Goal: Communication & Community: Answer question/provide support

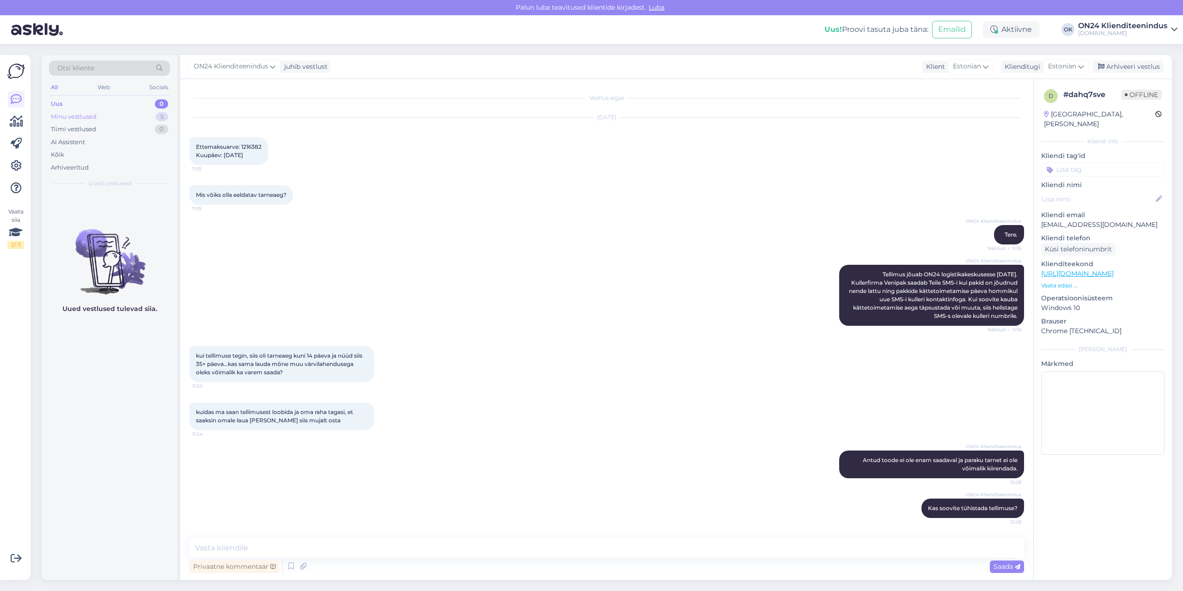
click at [83, 114] on div "Minu vestlused" at bounding box center [74, 116] width 46 height 9
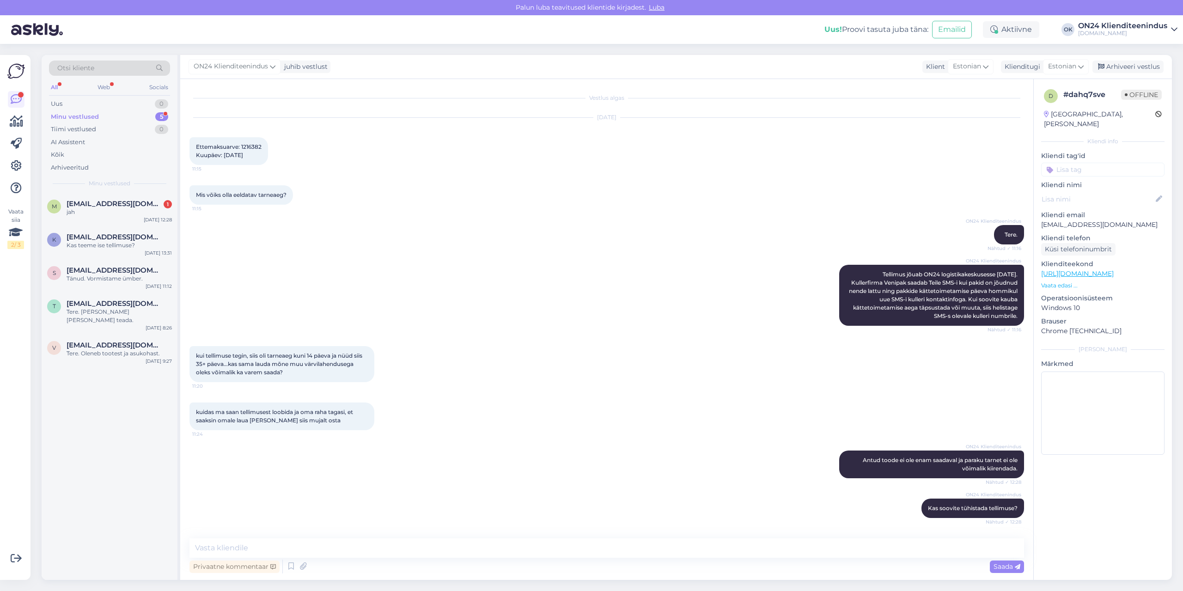
scroll to position [38, 0]
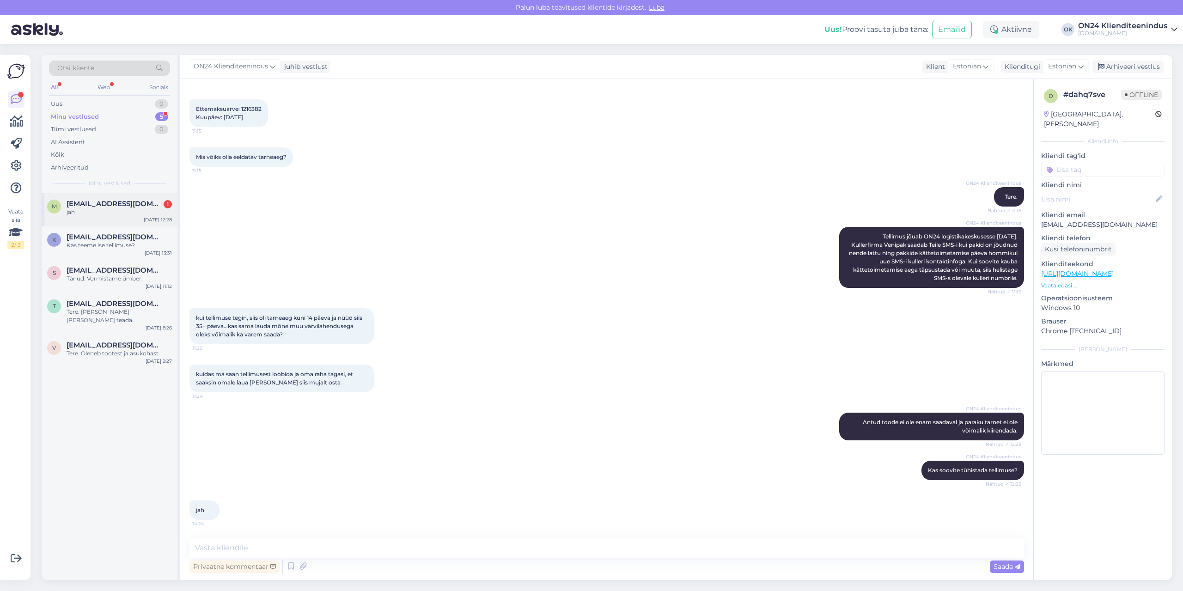
click at [90, 220] on div "m [EMAIL_ADDRESS][DOMAIN_NAME] 1 jah [DATE] 12:28" at bounding box center [110, 209] width 136 height 33
click at [1088, 220] on p "[EMAIL_ADDRESS][DOMAIN_NAME]" at bounding box center [1102, 225] width 123 height 10
copy p "[EMAIL_ADDRESS][DOMAIN_NAME]"
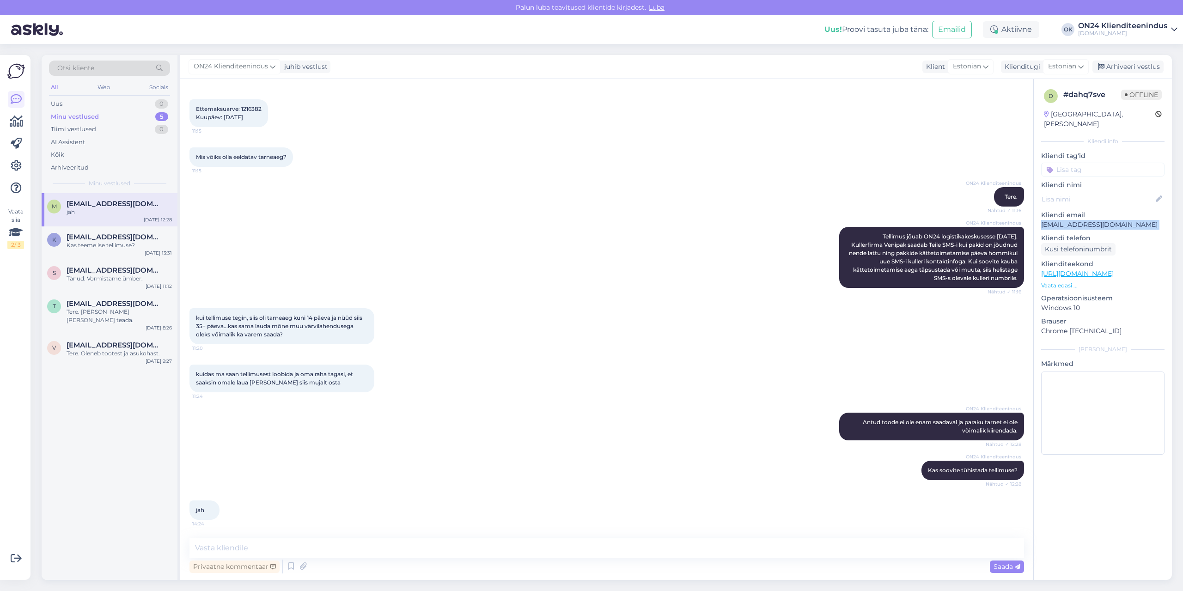
click at [254, 107] on span "Ettemaksuarve: 1216382 Kuupäev: [DATE]" at bounding box center [229, 112] width 66 height 15
copy span "1216382"
click at [481, 552] on textarea at bounding box center [606, 547] width 834 height 19
type textarea "[PERSON_NAME] on [PERSON_NAME] laos olemas [PERSON_NAME] saaksime välja saata p…"
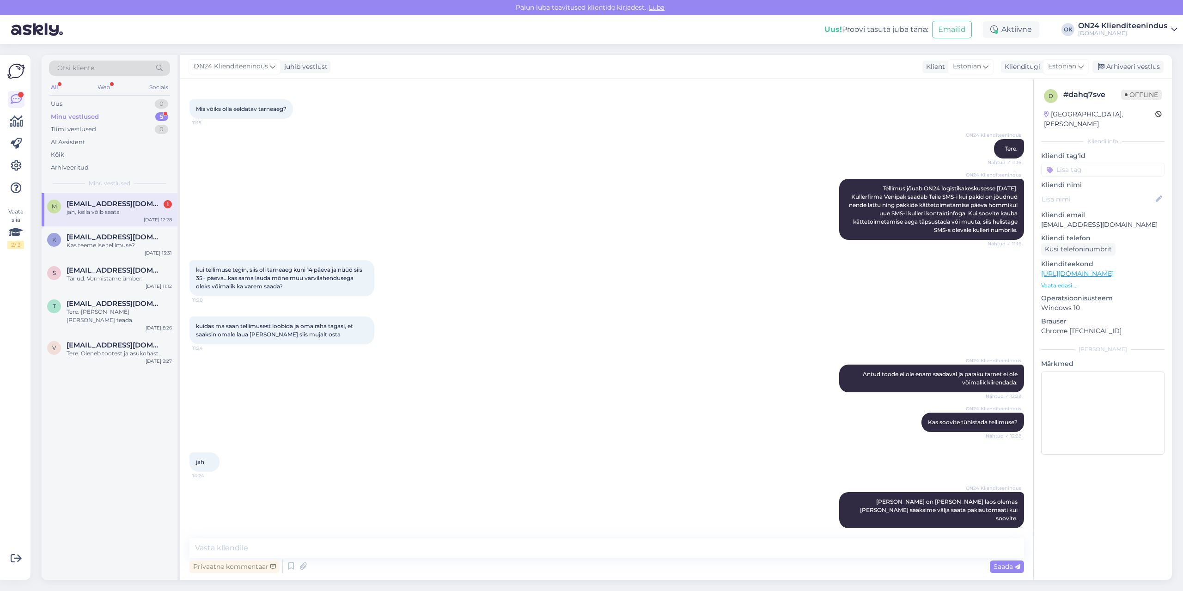
scroll to position [126, 0]
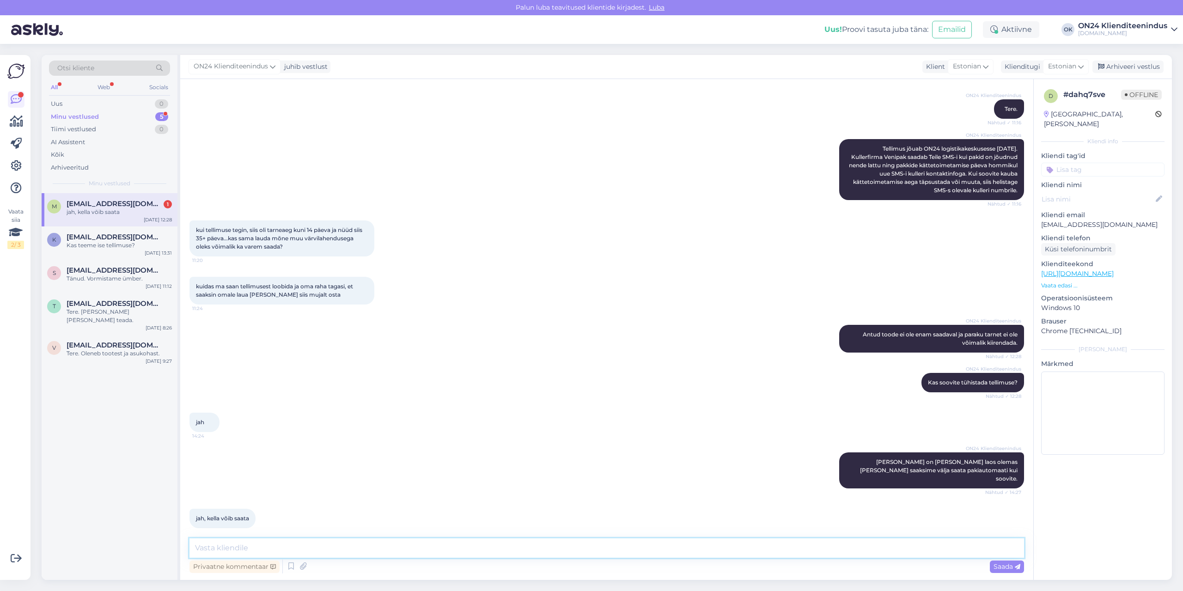
click at [251, 542] on textarea at bounding box center [606, 547] width 834 height 19
type textarea "Milline pakiautomaat sobib?"
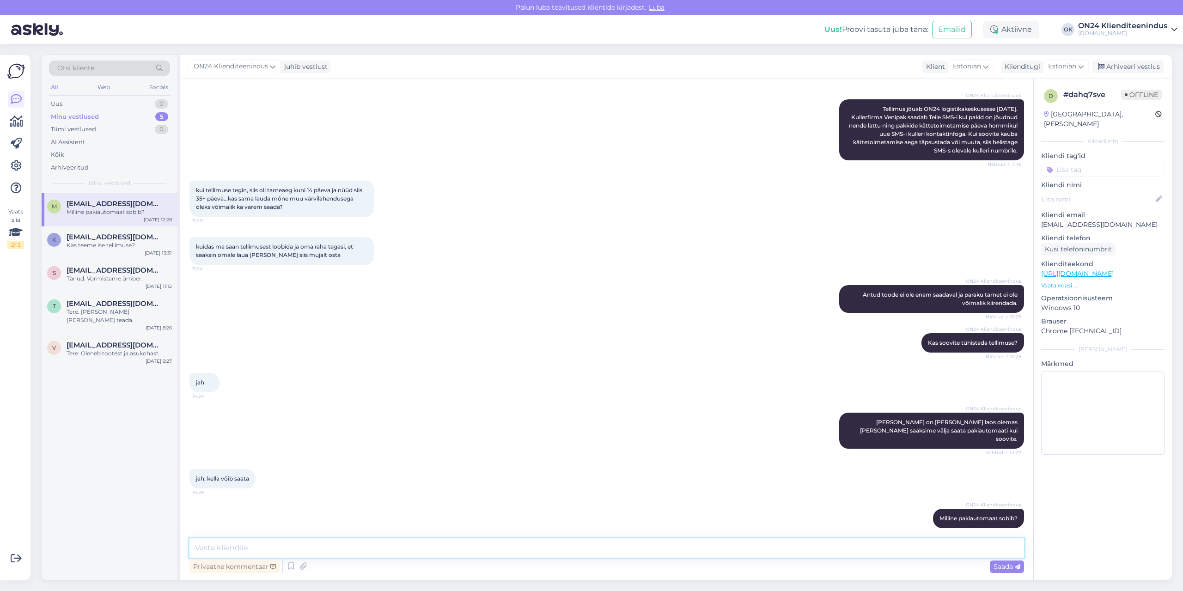
scroll to position [0, 0]
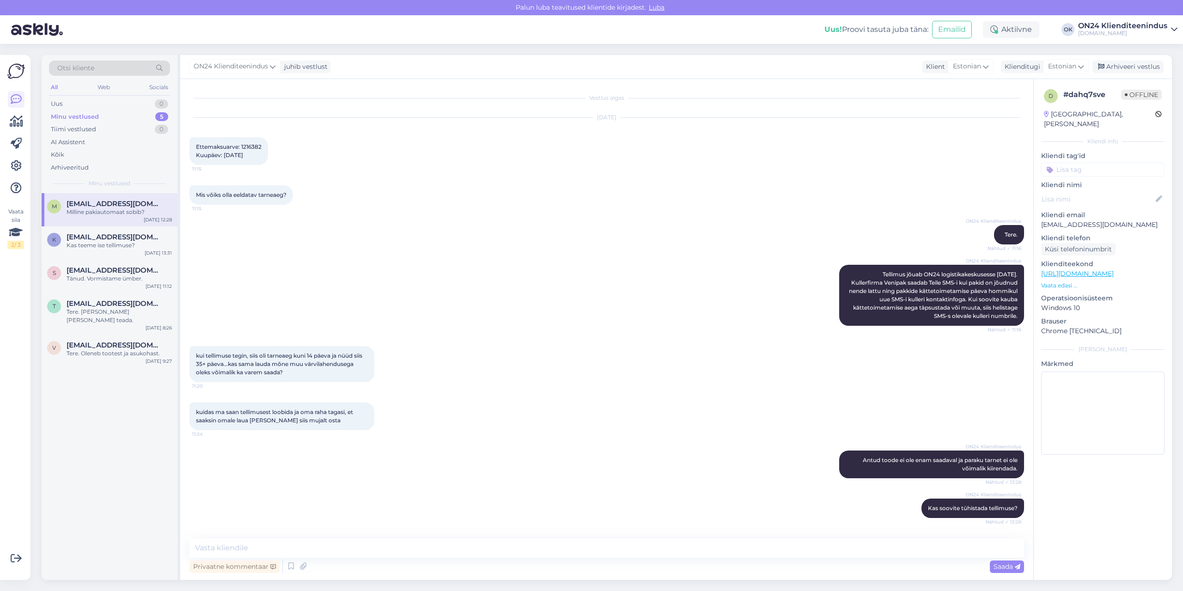
click at [257, 149] on span "Ettemaksuarve: 1216382 Kuupäev: [DATE]" at bounding box center [229, 150] width 66 height 15
copy span "1216382"
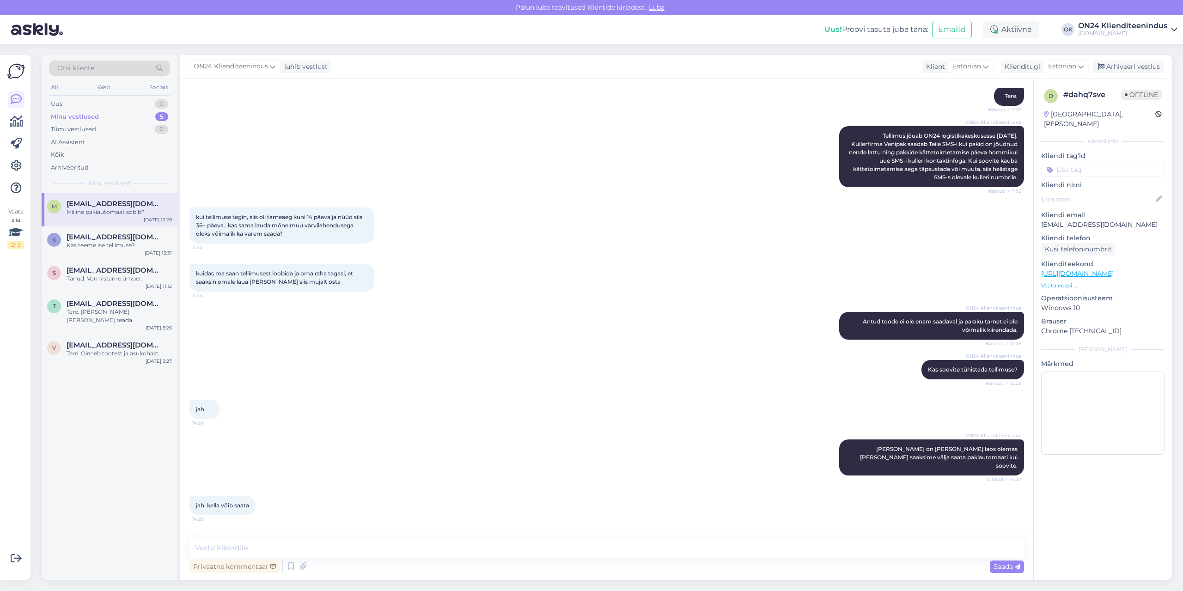
scroll to position [165, 0]
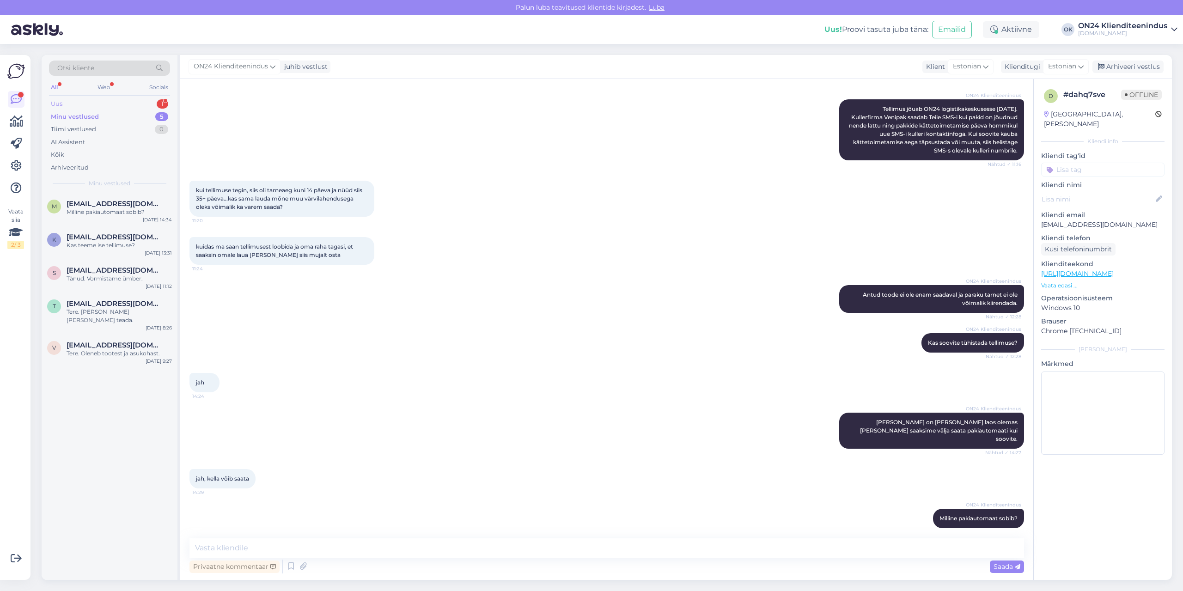
click at [56, 101] on div "Uus" at bounding box center [57, 103] width 12 height 9
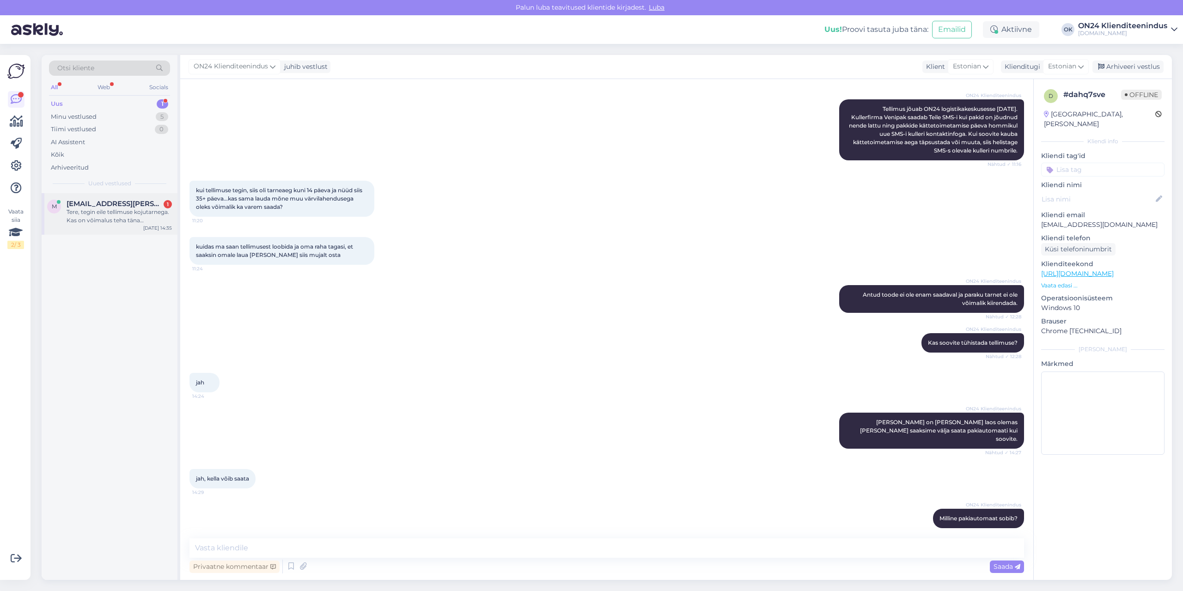
click at [114, 212] on div "Tere, tegin eile tellimuse kojutarnega. Kas on võimalus teha täna lisatellimus …" at bounding box center [119, 216] width 105 height 17
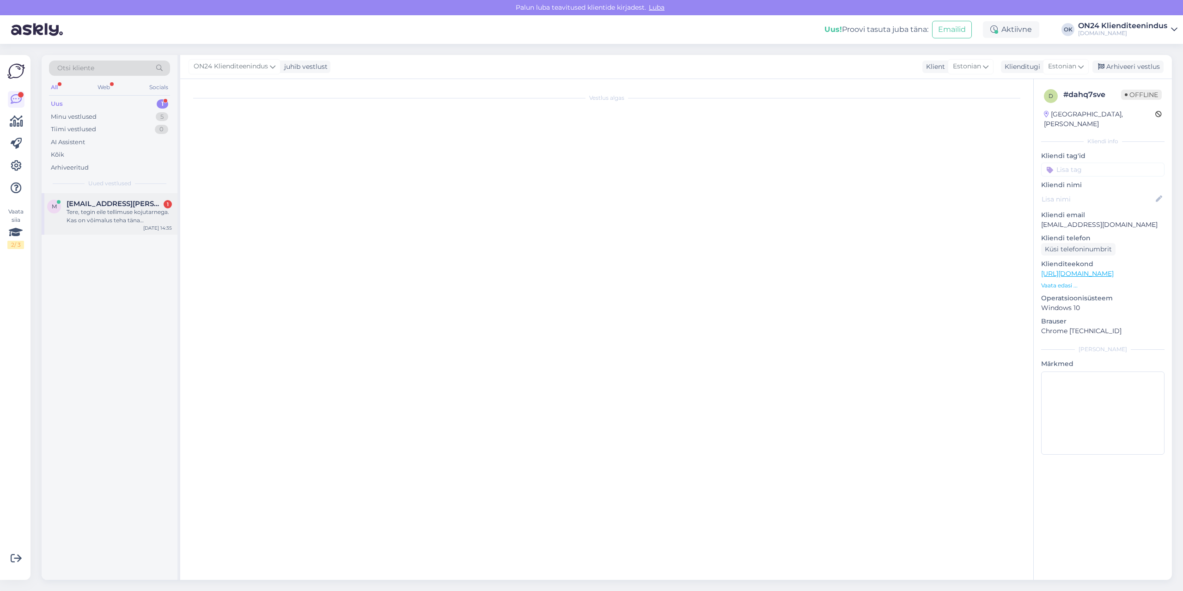
scroll to position [0, 0]
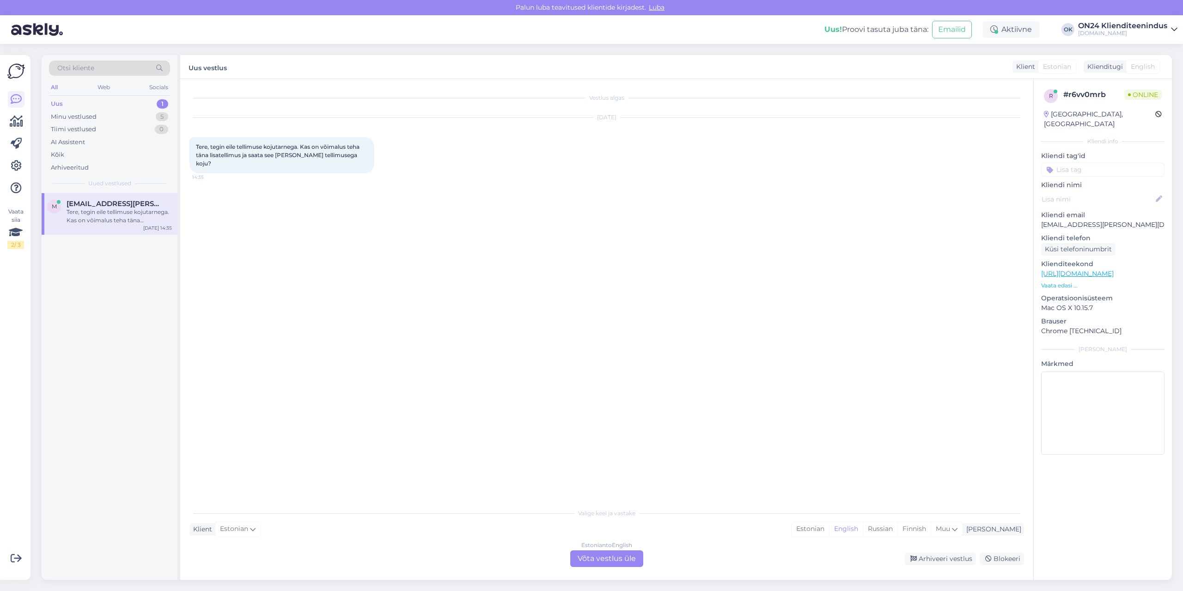
click at [1082, 220] on p "[EMAIL_ADDRESS][PERSON_NAME][DOMAIN_NAME]" at bounding box center [1102, 225] width 123 height 10
copy p "[EMAIL_ADDRESS][PERSON_NAME][DOMAIN_NAME]"
click at [829, 531] on div "Estonian" at bounding box center [809, 529] width 37 height 14
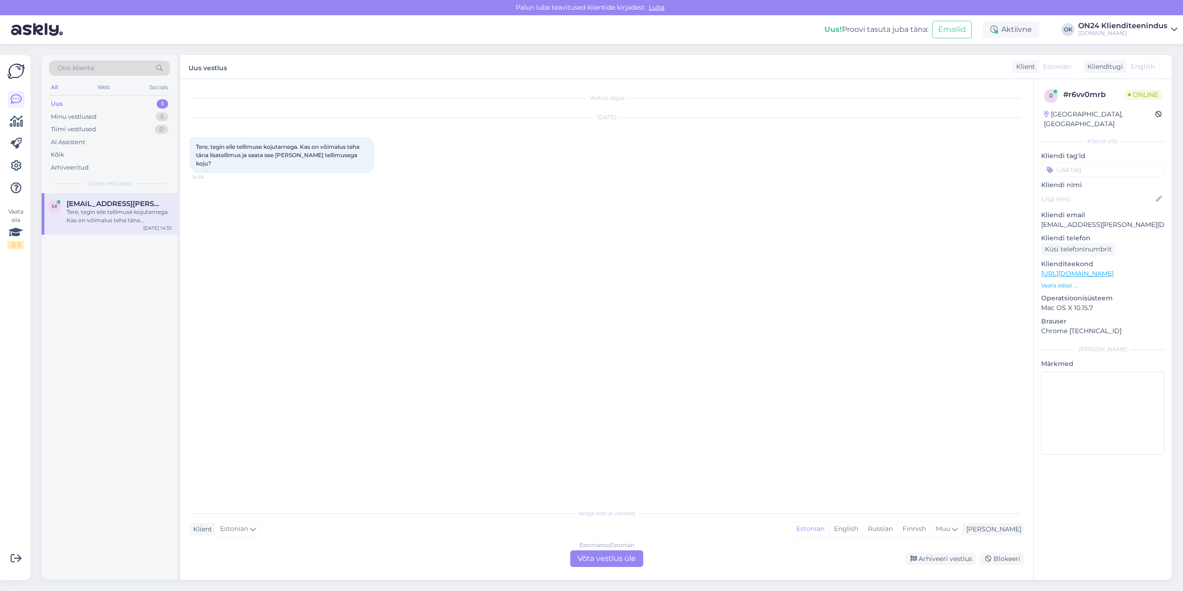
click at [591, 560] on div "Estonian to Estonian Võta vestlus üle" at bounding box center [606, 558] width 73 height 17
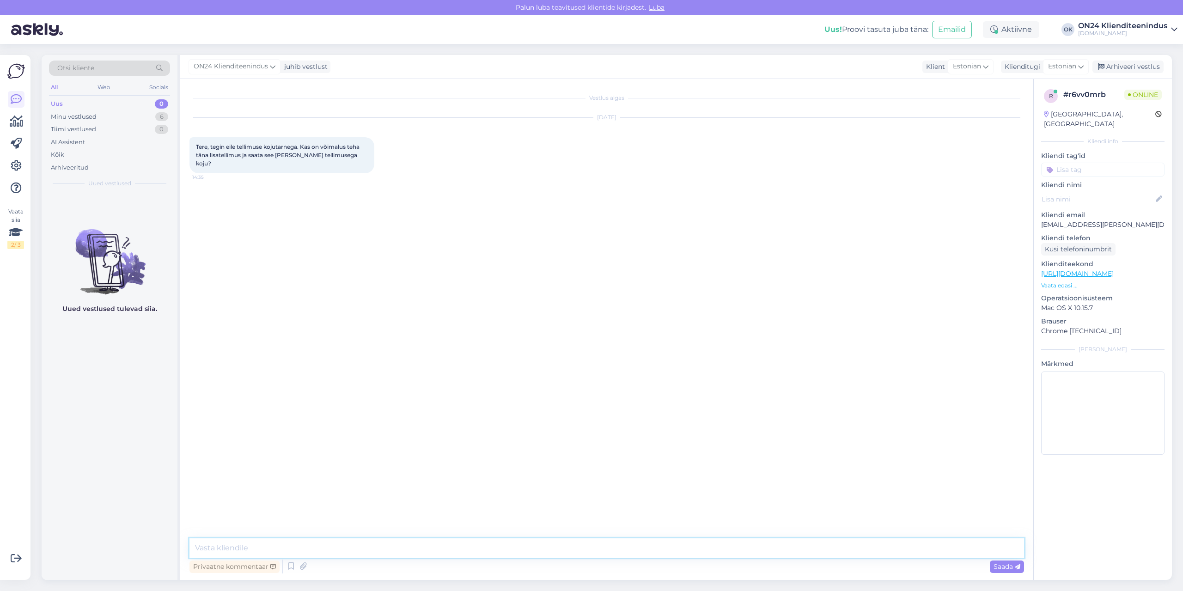
click at [553, 544] on textarea at bounding box center [606, 547] width 834 height 19
type textarea "Tere. Mis olemas oleva tellimuse number on?"
click at [205, 233] on div "1217832 14:36" at bounding box center [205, 242] width 33 height 19
copy div "1217832 14:36"
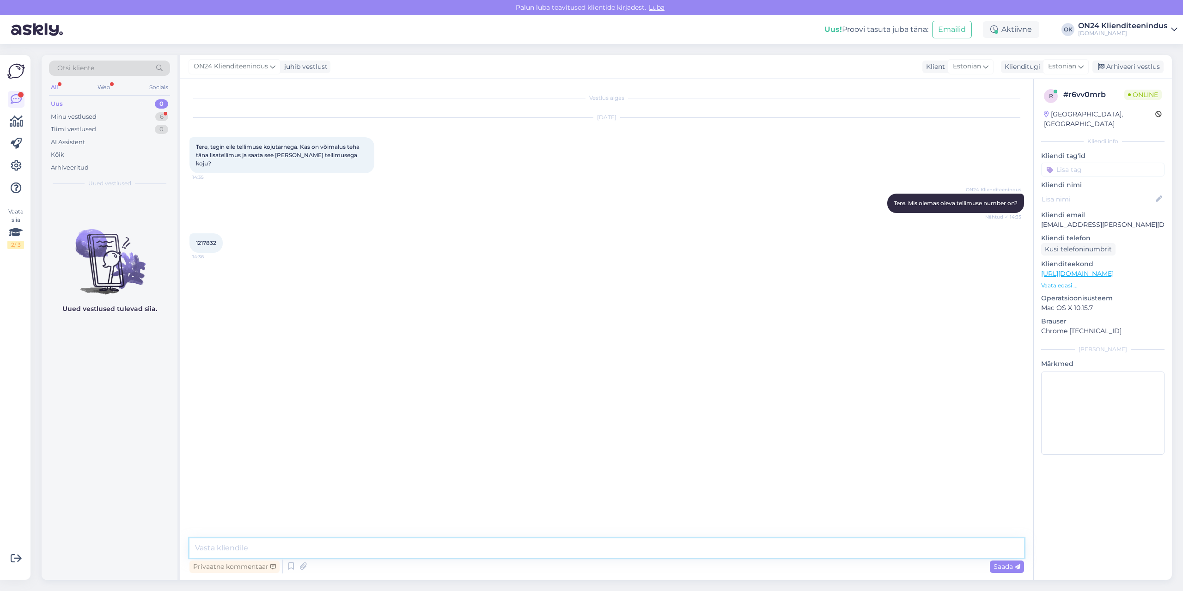
click at [422, 541] on textarea at bounding box center [606, 547] width 834 height 19
type textarea "Jah ikka, saab ühendada kaks tellimust. Aga arvesse võetakse hilisem tarne."
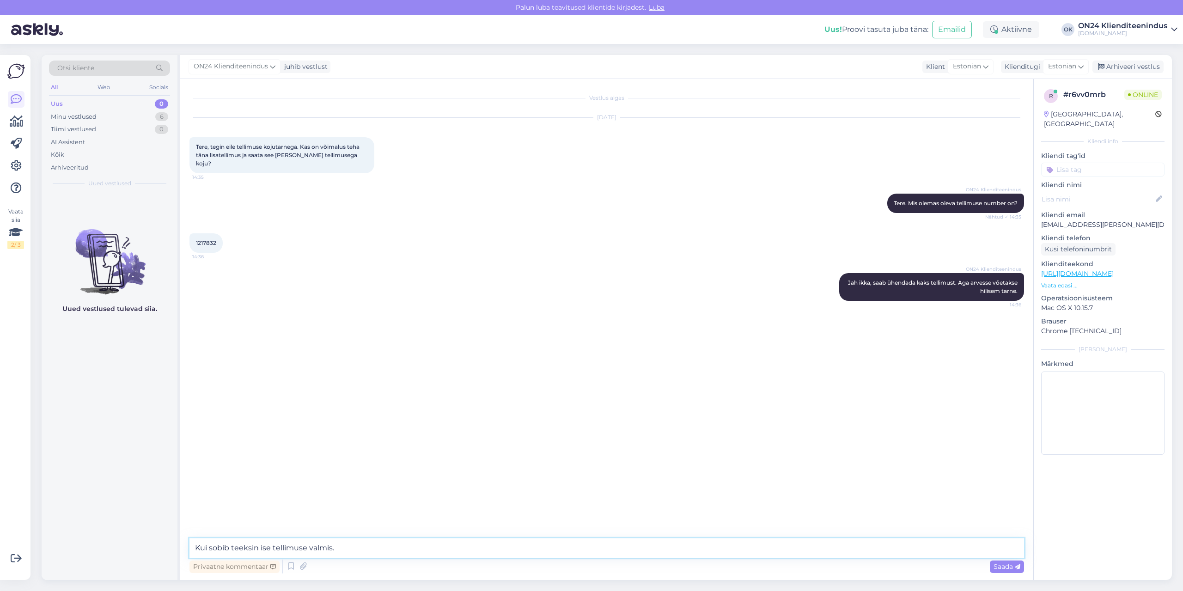
type textarea "Kui sobib teeksin ise tellimuse valmis."
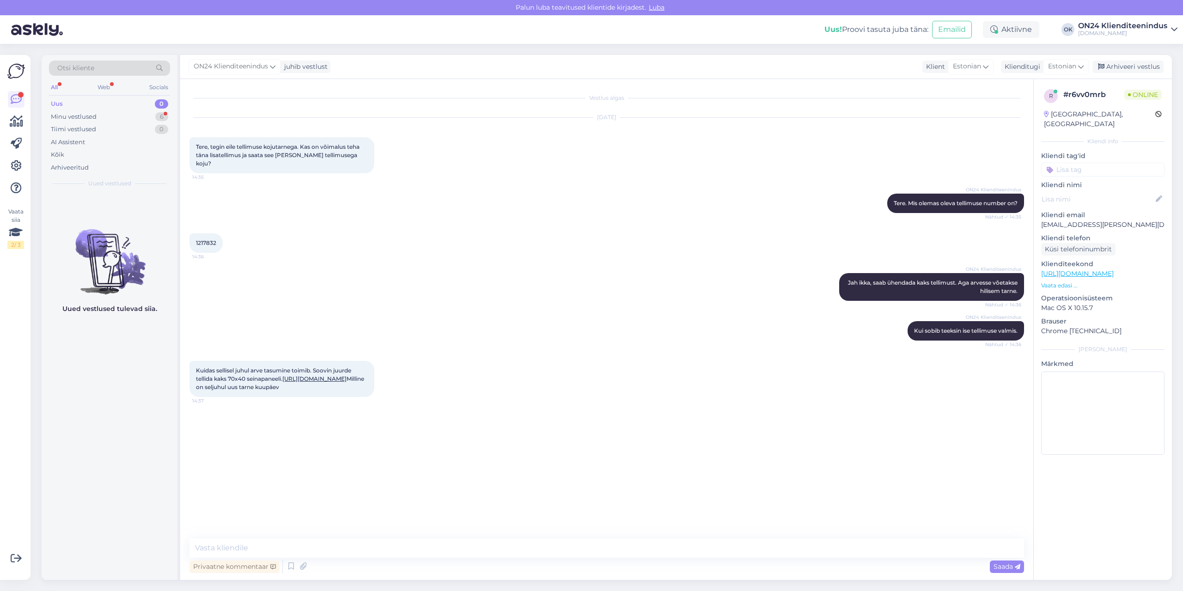
click at [282, 379] on link "[URL][DOMAIN_NAME]" at bounding box center [314, 378] width 64 height 7
click at [266, 545] on textarea at bounding box center [606, 547] width 834 height 19
type textarea "[PERSON_NAME] need seinapaneelid sellele samale tellimusele juurde. [PERSON_NAM…"
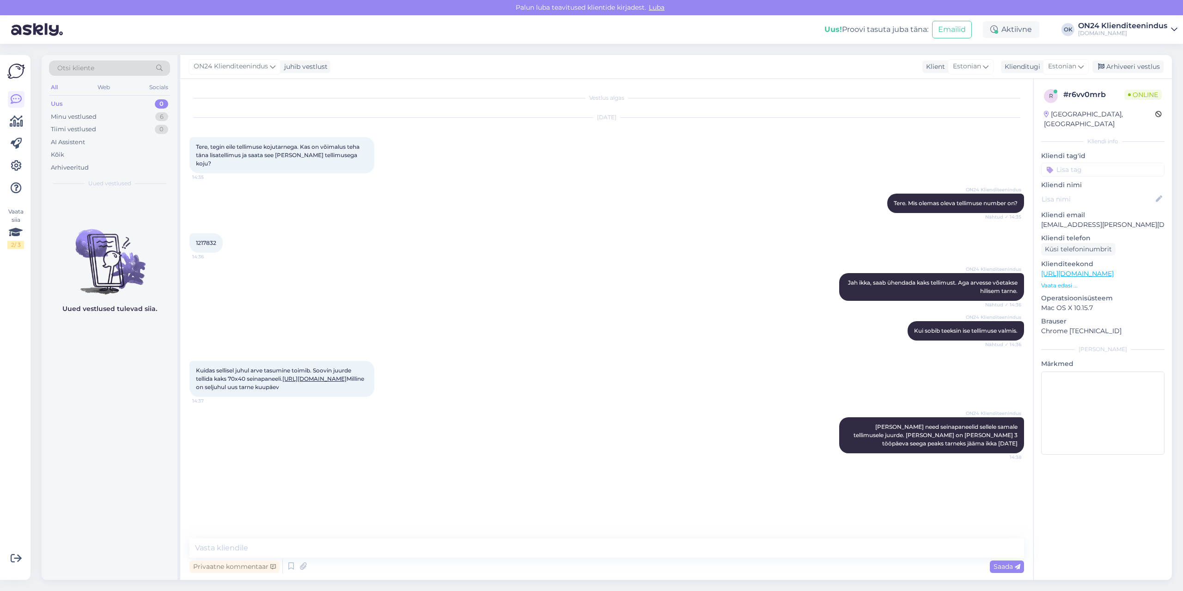
click at [282, 378] on link "[URL][DOMAIN_NAME]" at bounding box center [314, 378] width 64 height 7
click at [689, 542] on textarea at bounding box center [606, 547] width 834 height 19
type textarea "Tasumine arve alusel [PERSON_NAME] saadan Teile e-mailile arve."
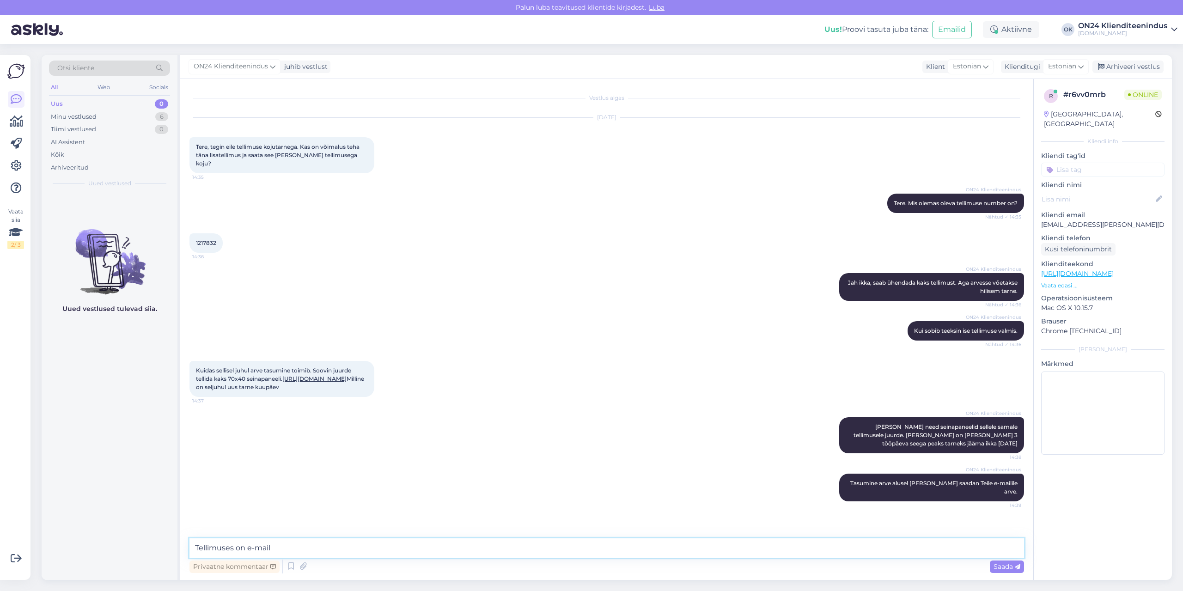
click at [339, 540] on textarea "Tellimuses on e-mail" at bounding box center [606, 547] width 834 height 19
paste textarea "[EMAIL_ADDRESS][DOMAIN_NAME]"
type textarea "Tellimuses on e-mail [EMAIL_ADDRESS][DOMAIN_NAME]"
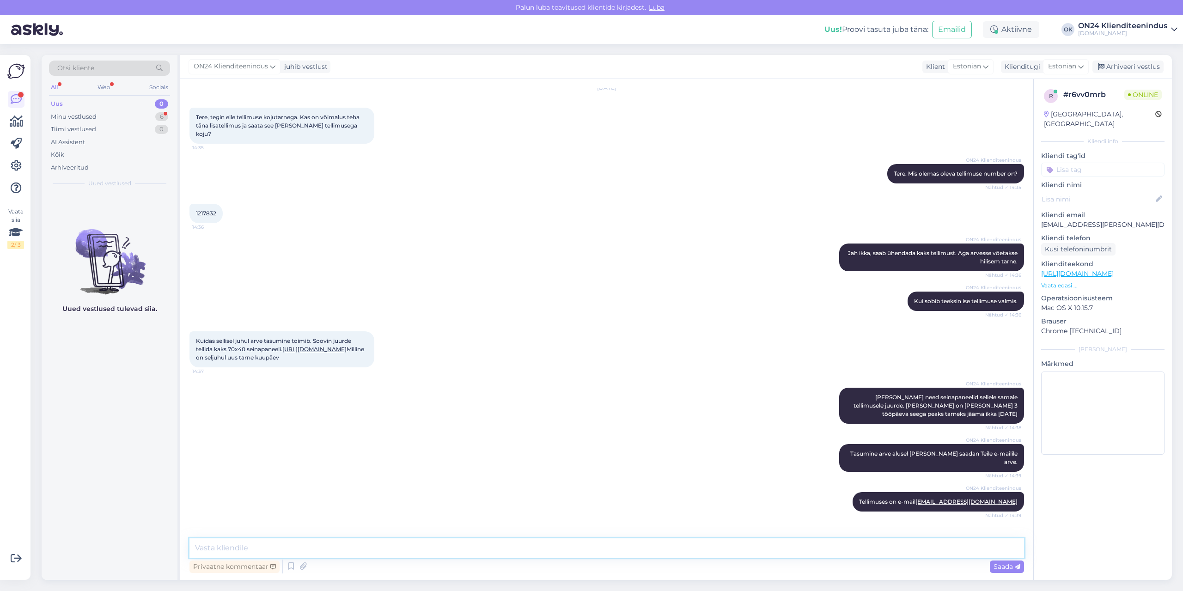
scroll to position [69, 0]
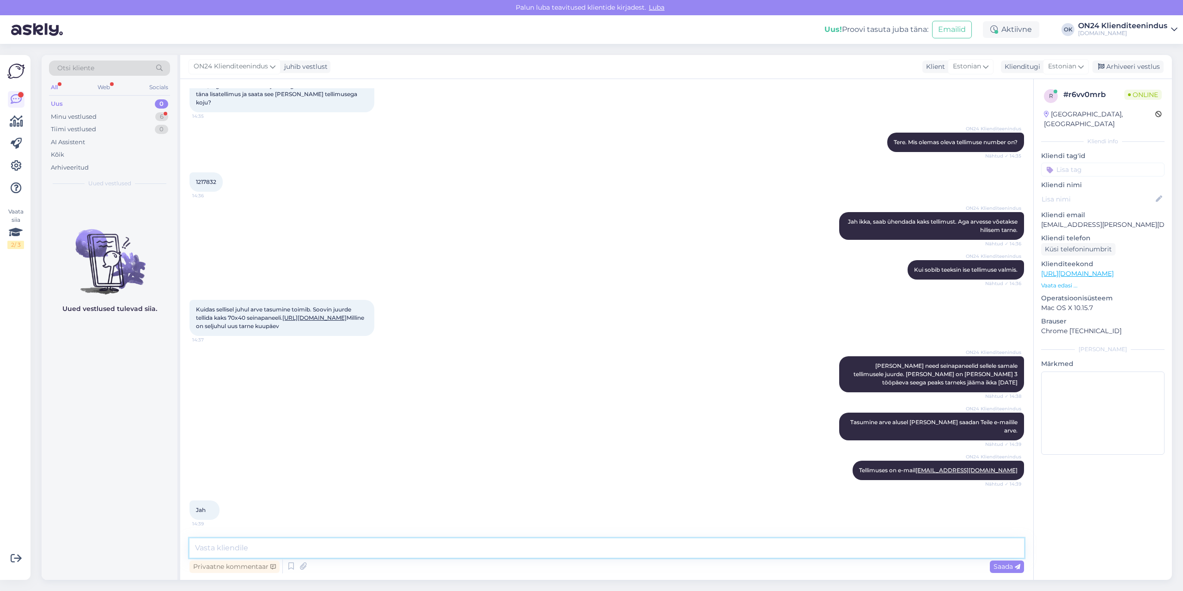
click at [234, 540] on textarea at bounding box center [606, 547] width 834 height 19
type textarea "Arve saadetud."
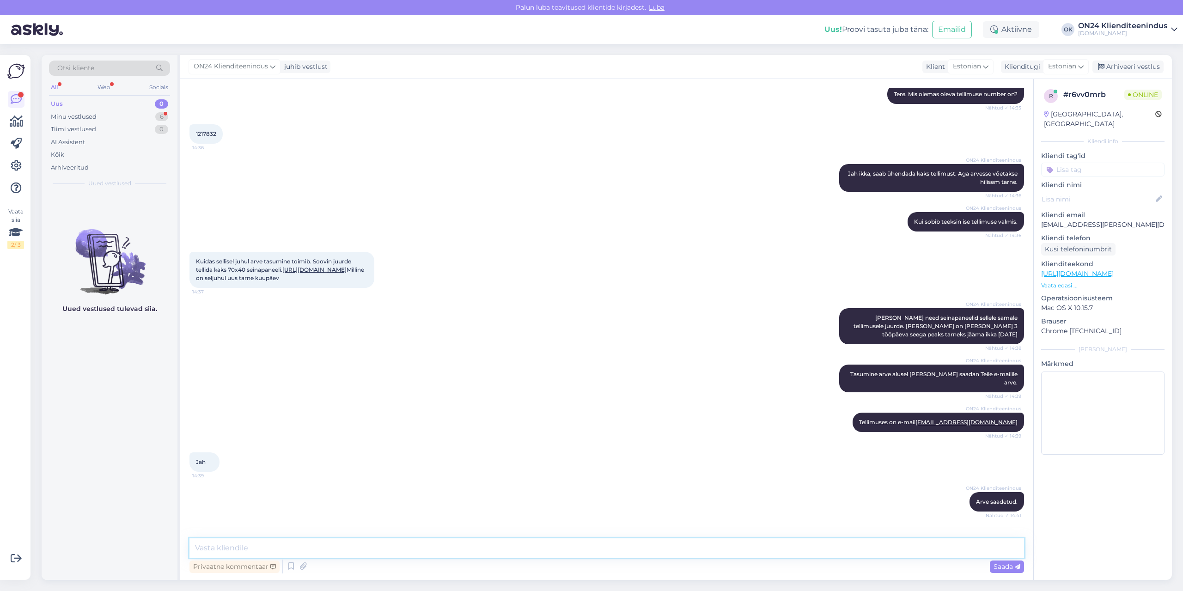
scroll to position [149, 0]
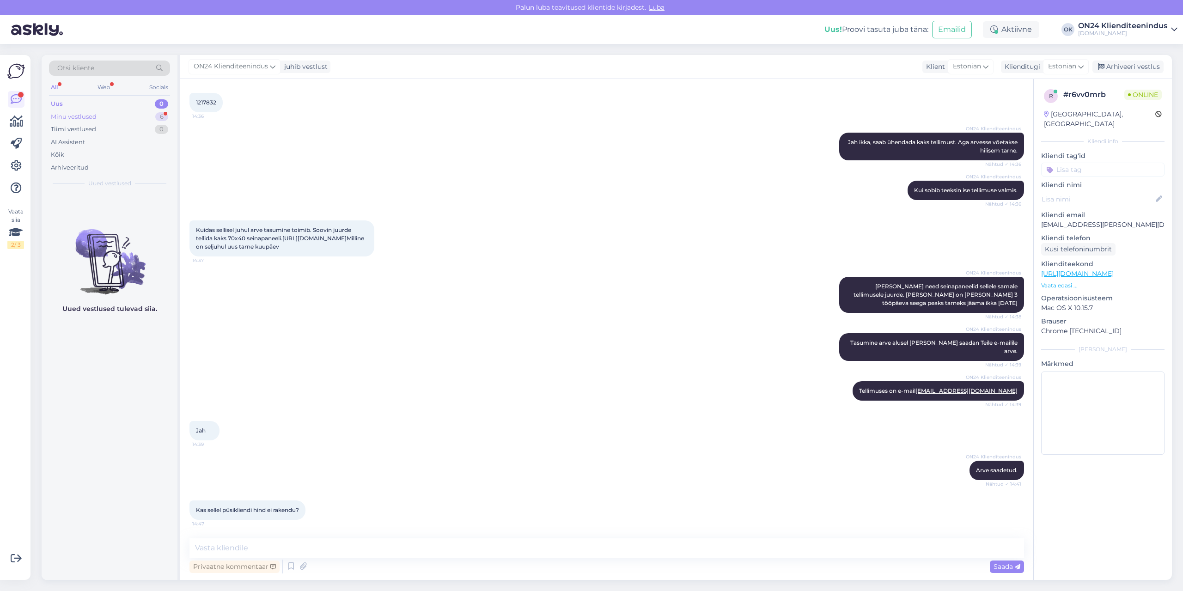
click at [81, 119] on div "Minu vestlused" at bounding box center [74, 116] width 46 height 9
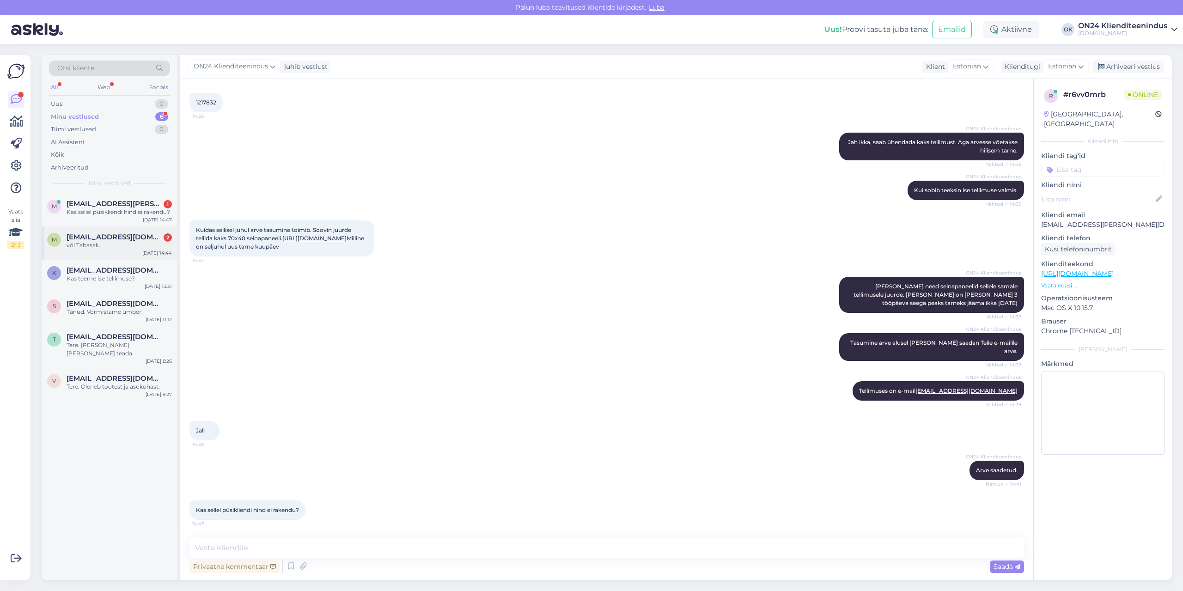
click at [101, 255] on div "m [EMAIL_ADDRESS][DOMAIN_NAME] 2 või Tabasalu [DATE] 14:44" at bounding box center [110, 242] width 136 height 33
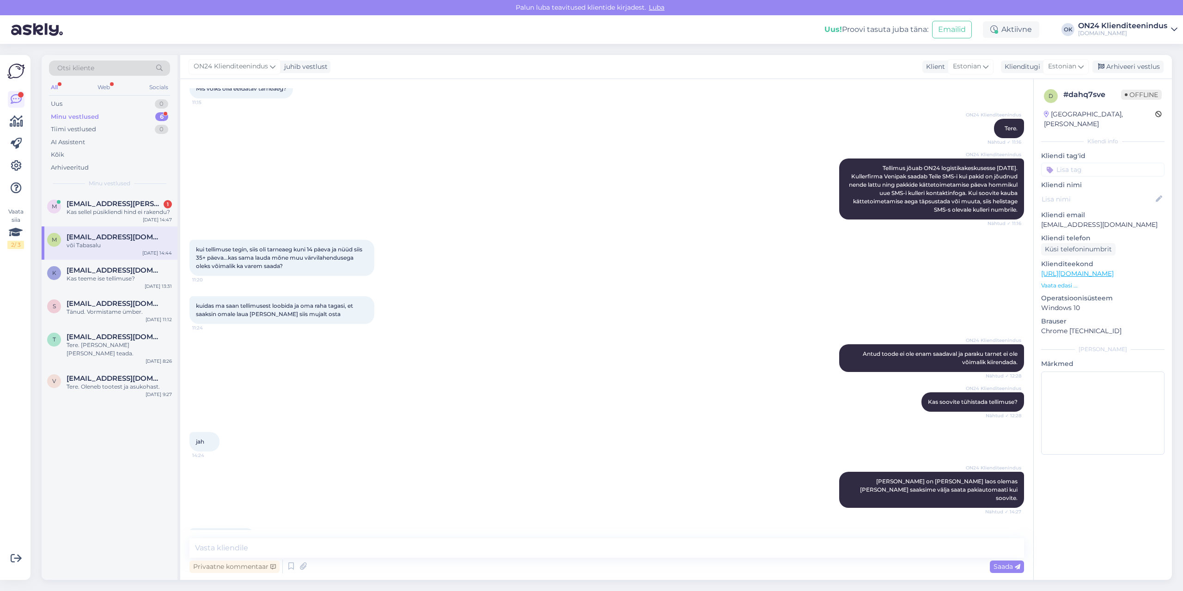
scroll to position [0, 0]
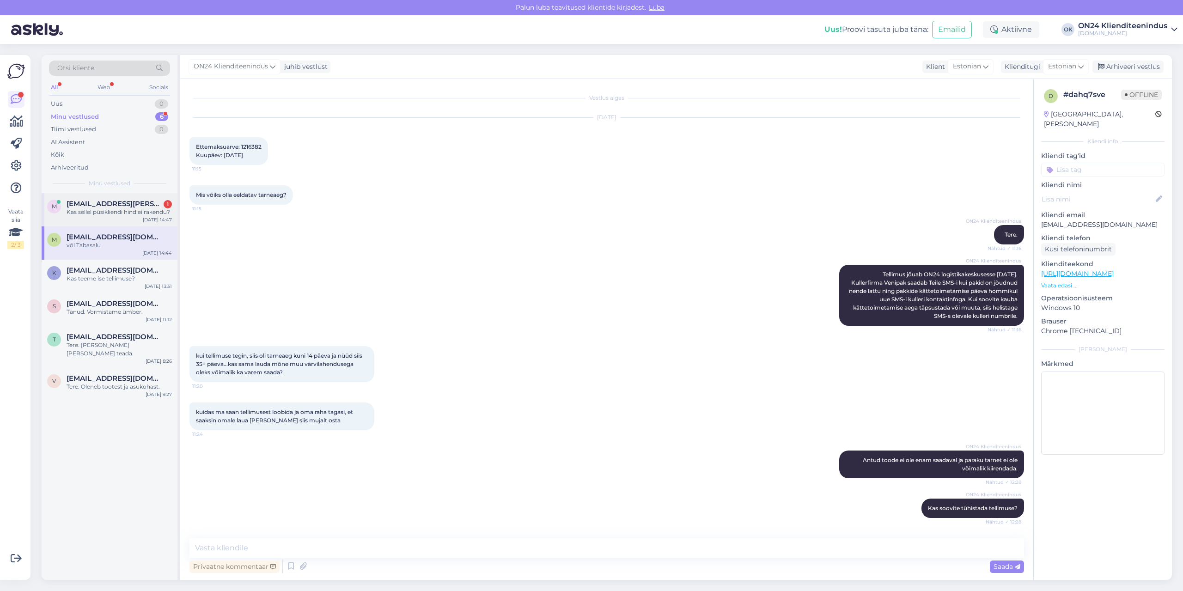
click at [92, 208] on div "Kas sellel püsikliendi hind ei rakendu?" at bounding box center [119, 212] width 105 height 8
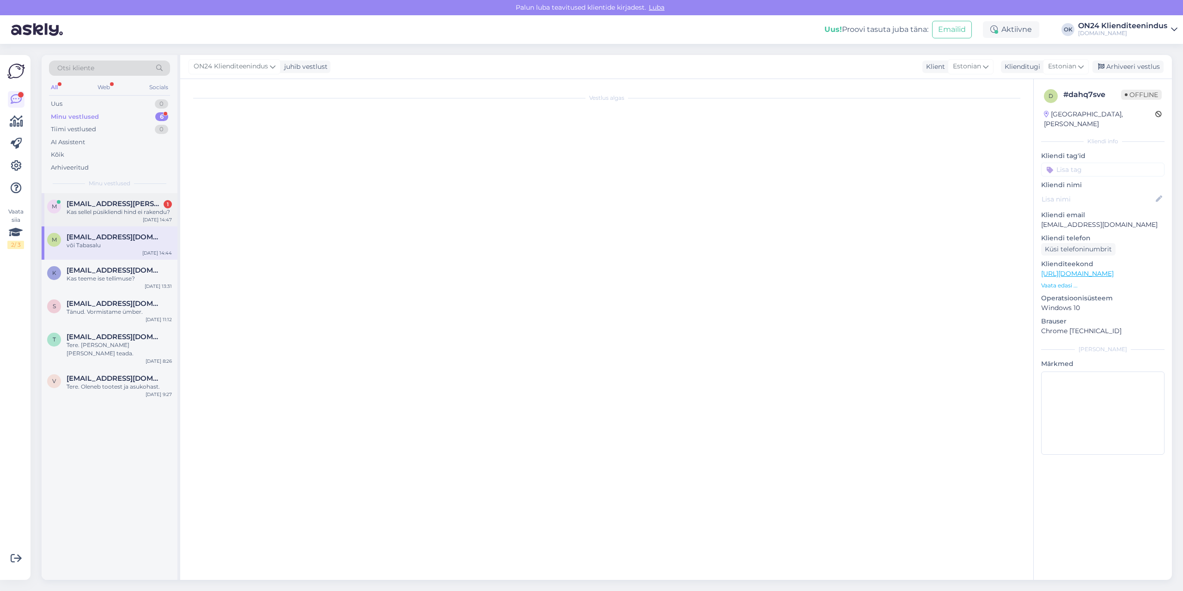
scroll to position [149, 0]
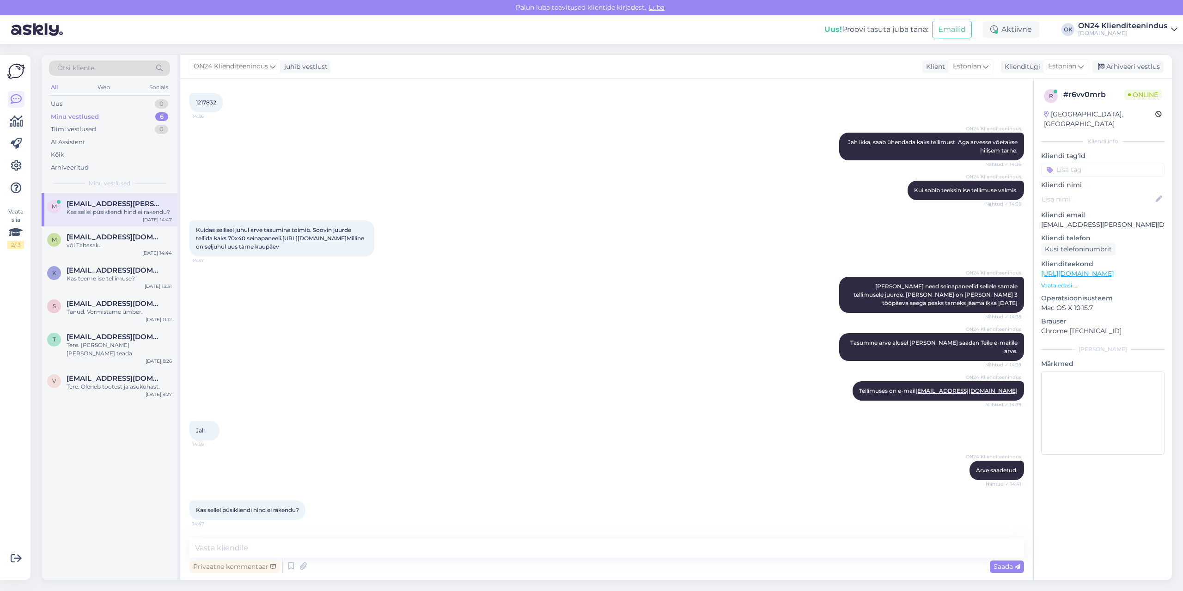
click at [335, 235] on link "[URL][DOMAIN_NAME]" at bounding box center [314, 238] width 64 height 7
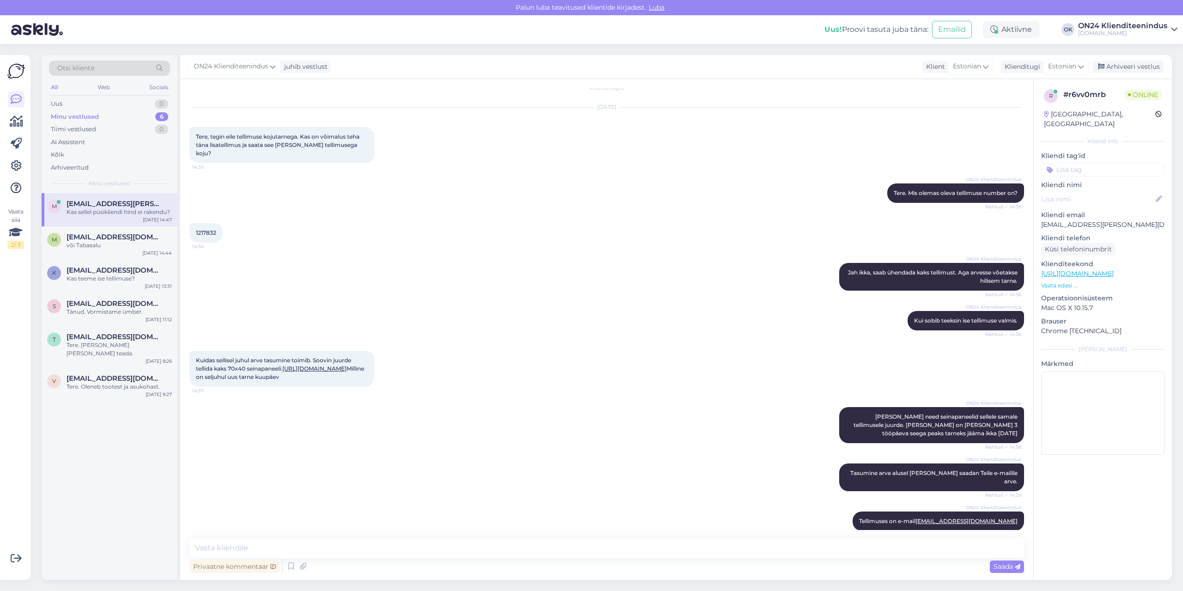
scroll to position [0, 0]
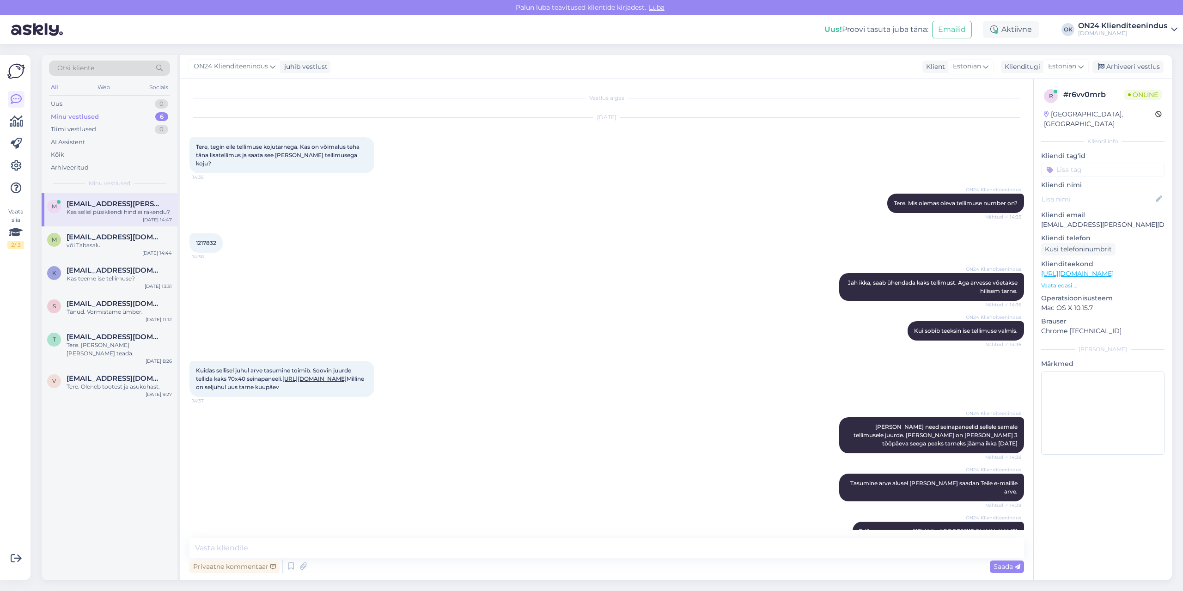
click at [214, 239] on span "1217832" at bounding box center [206, 242] width 20 height 7
copy div "1217832 14:36"
click at [273, 549] on textarea at bounding box center [606, 547] width 834 height 19
type textarea "Vabandust, uus korrigeeritud arve saadetud."
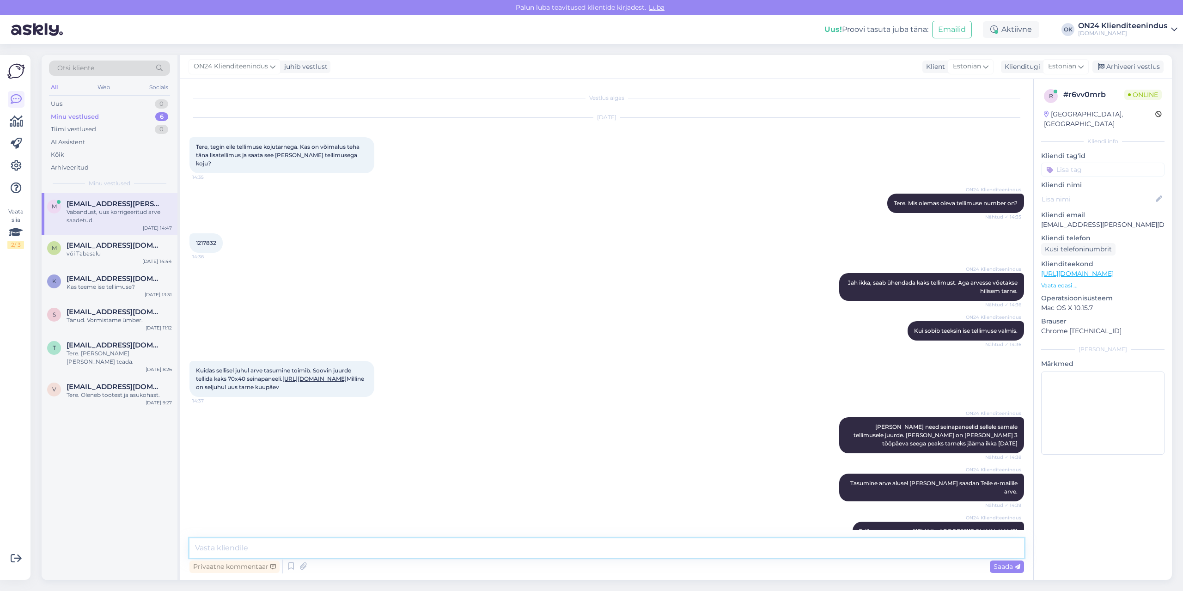
scroll to position [188, 0]
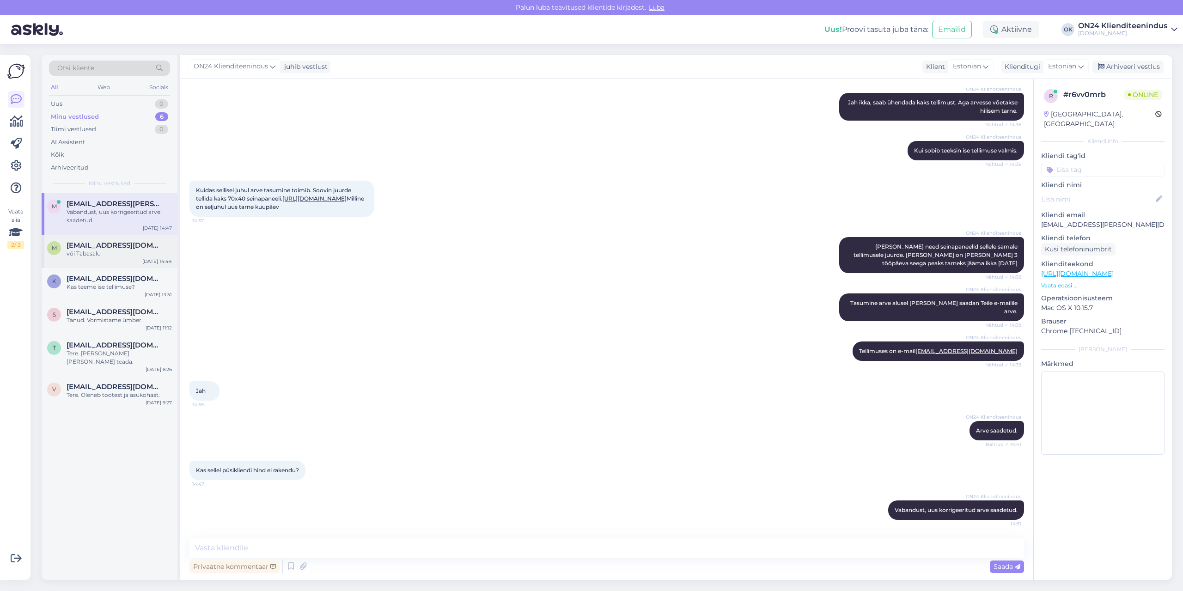
click at [131, 262] on div "m [EMAIL_ADDRESS][DOMAIN_NAME] või Tabasalu [DATE] 14:44" at bounding box center [110, 251] width 136 height 33
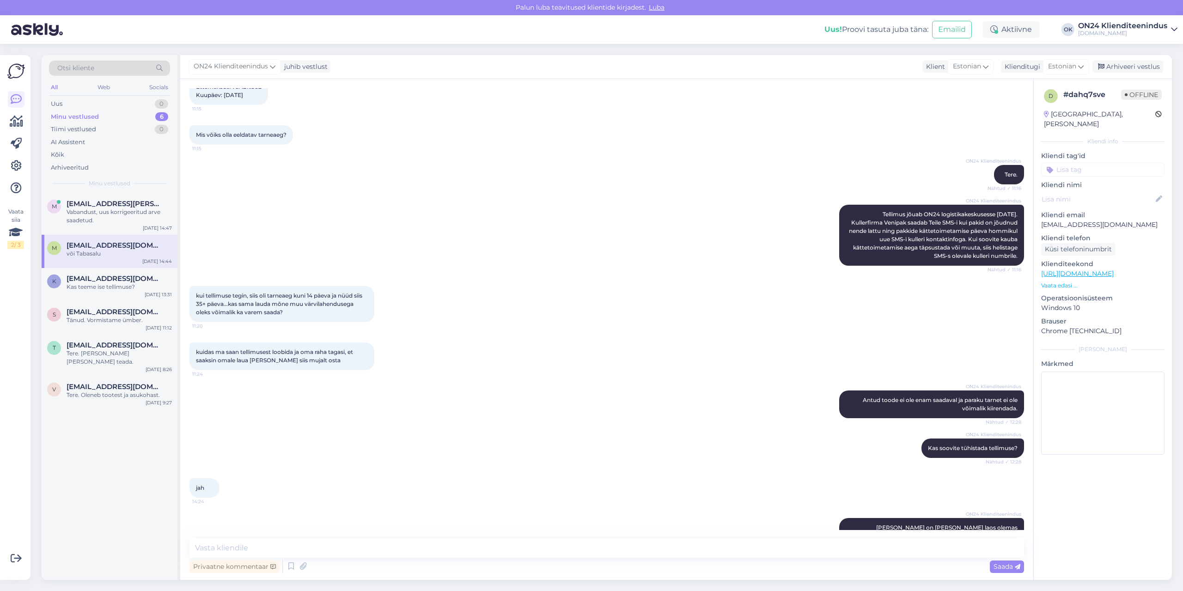
scroll to position [0, 0]
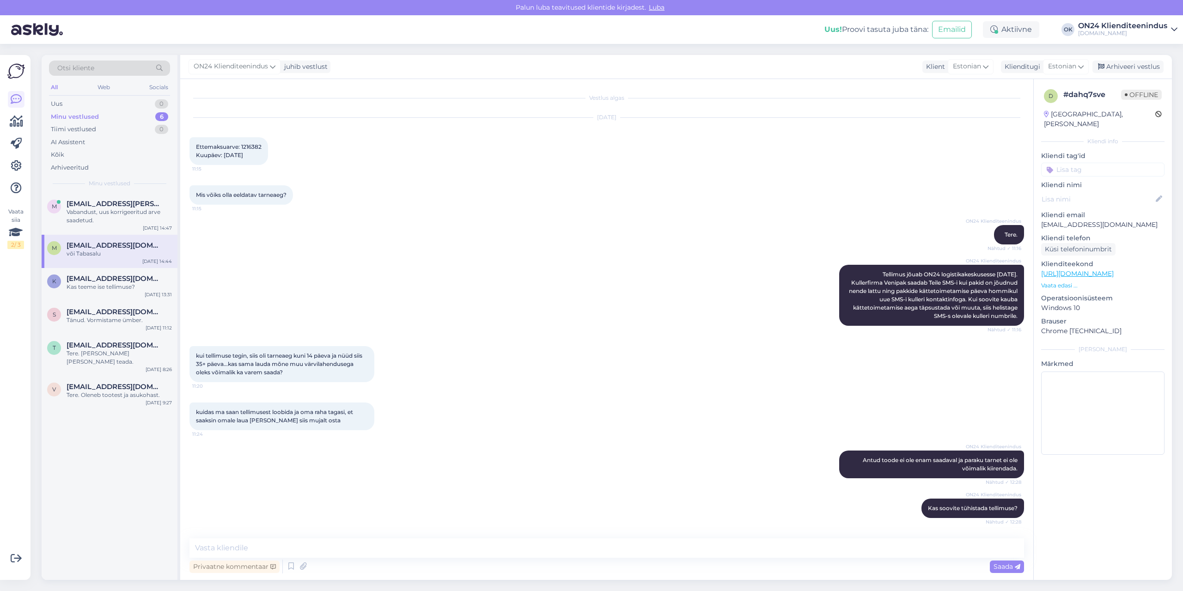
click at [255, 145] on span "Ettemaksuarve: 1216382 Kuupäev: [DATE]" at bounding box center [229, 150] width 66 height 15
copy span "1216382"
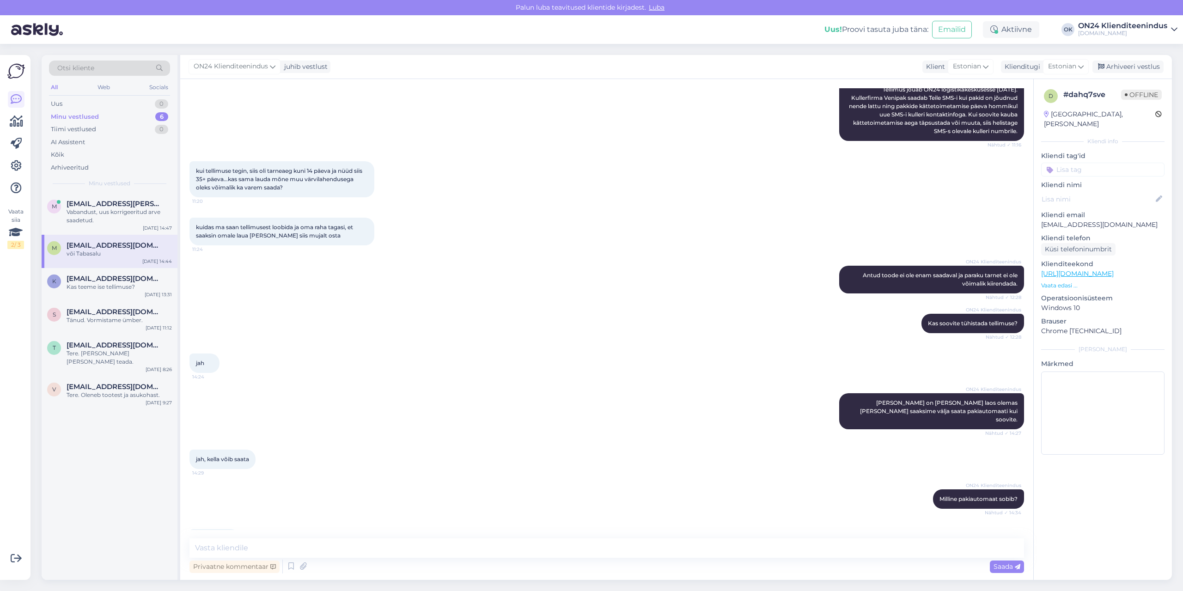
scroll to position [245, 0]
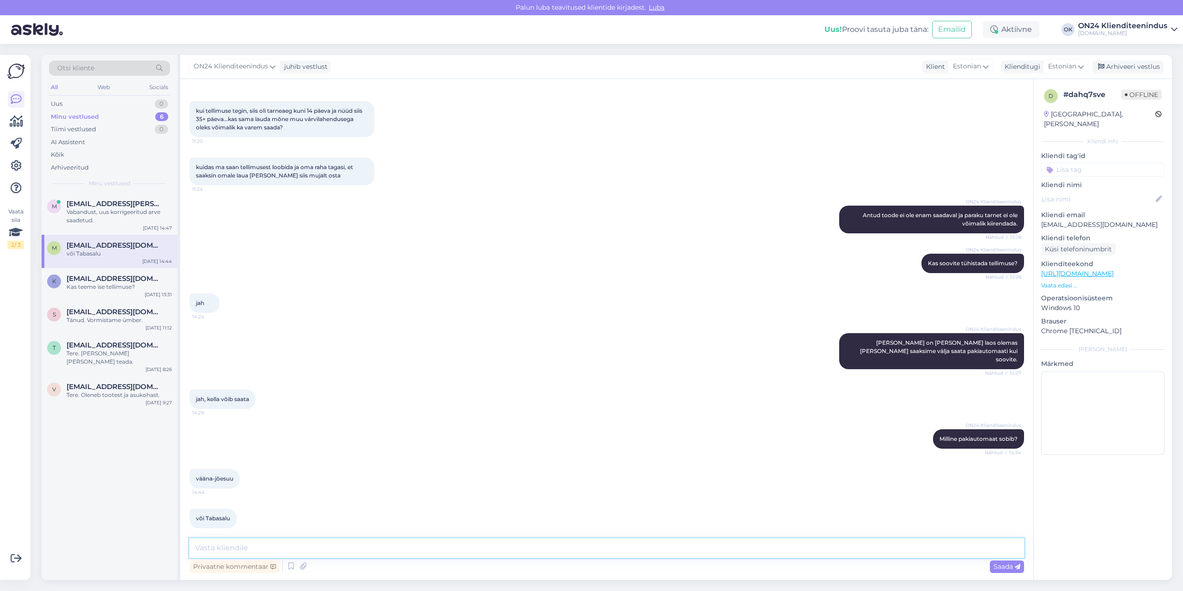
click at [251, 550] on textarea at bounding box center [606, 547] width 834 height 19
type textarea "Saadame Tabasalu Rimi smartposti pakiautomaati. Vahesumma tagasimakse tehakse 3…"
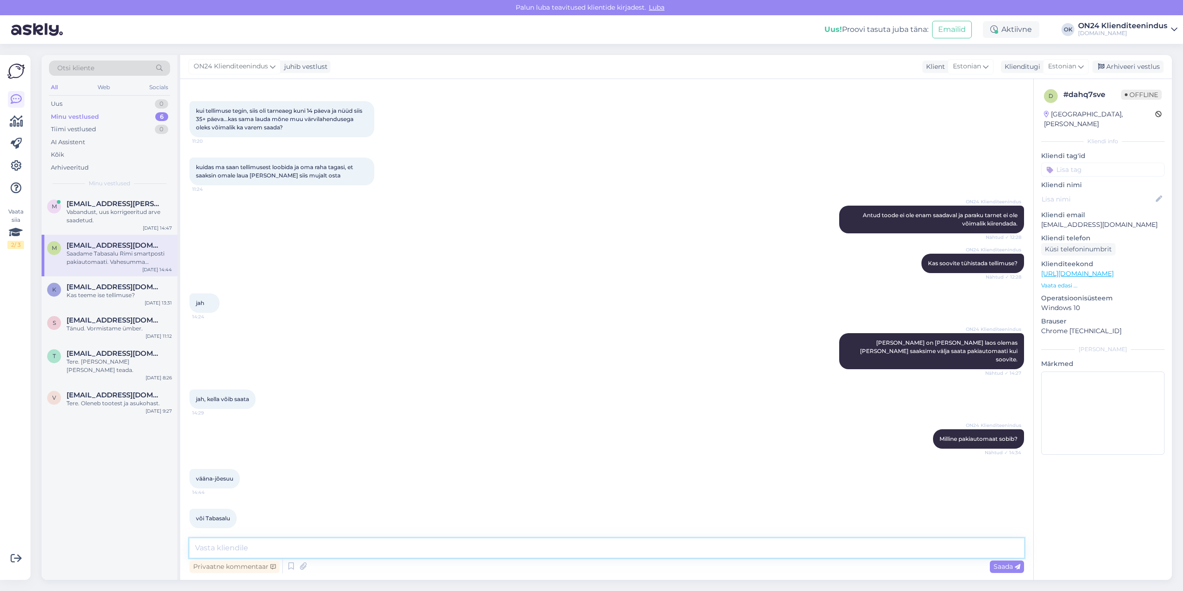
scroll to position [293, 0]
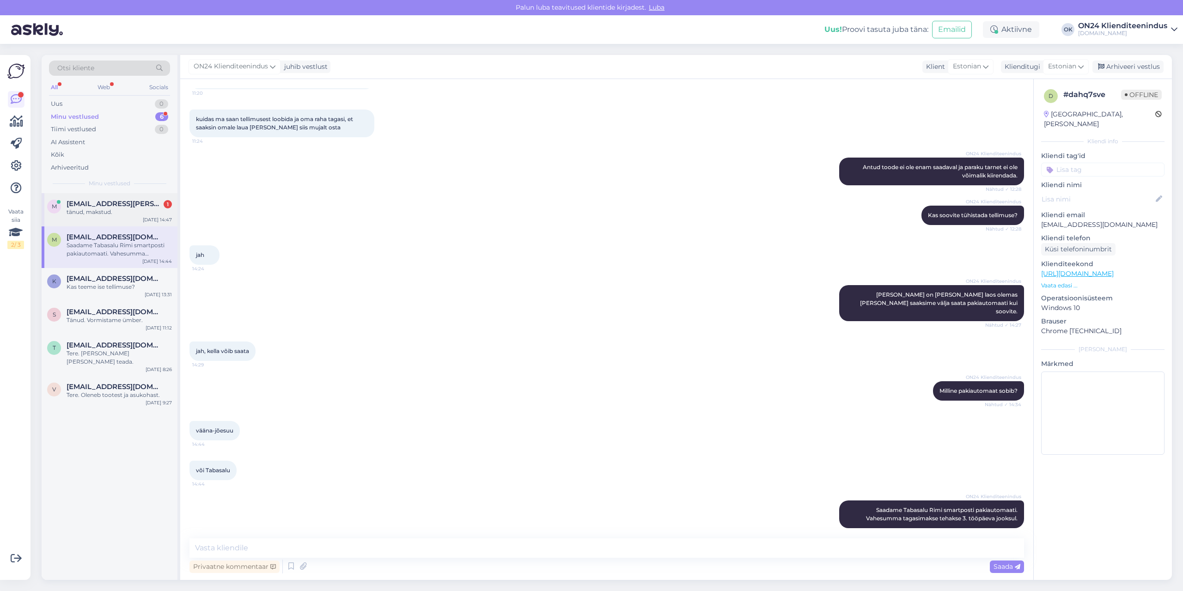
click at [79, 212] on div "tänud, makstud." at bounding box center [119, 212] width 105 height 8
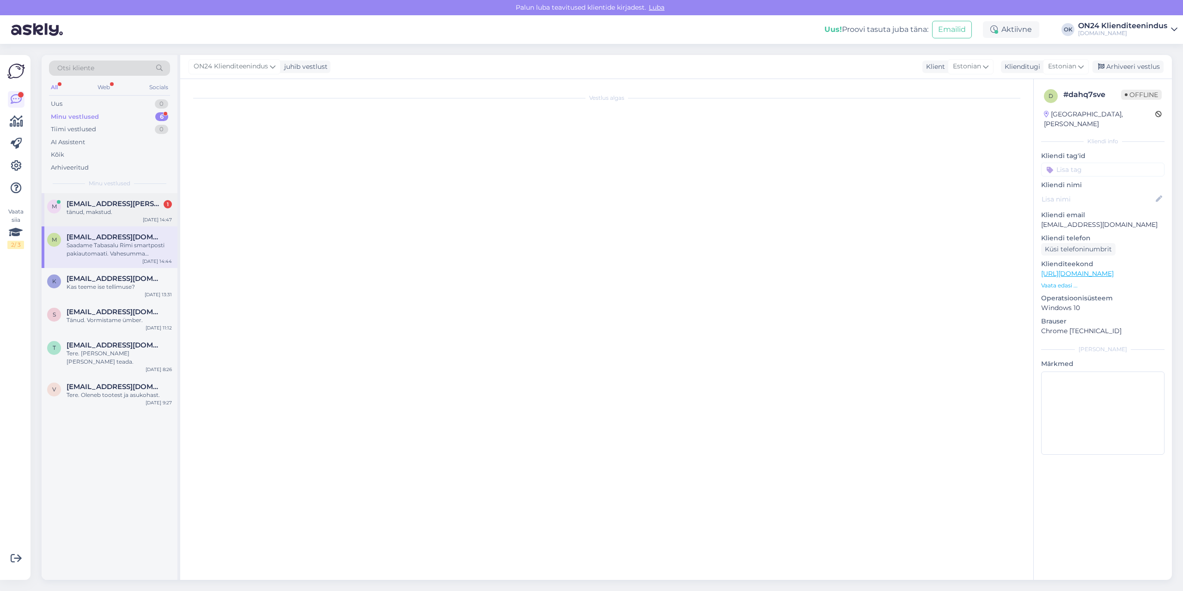
scroll to position [228, 0]
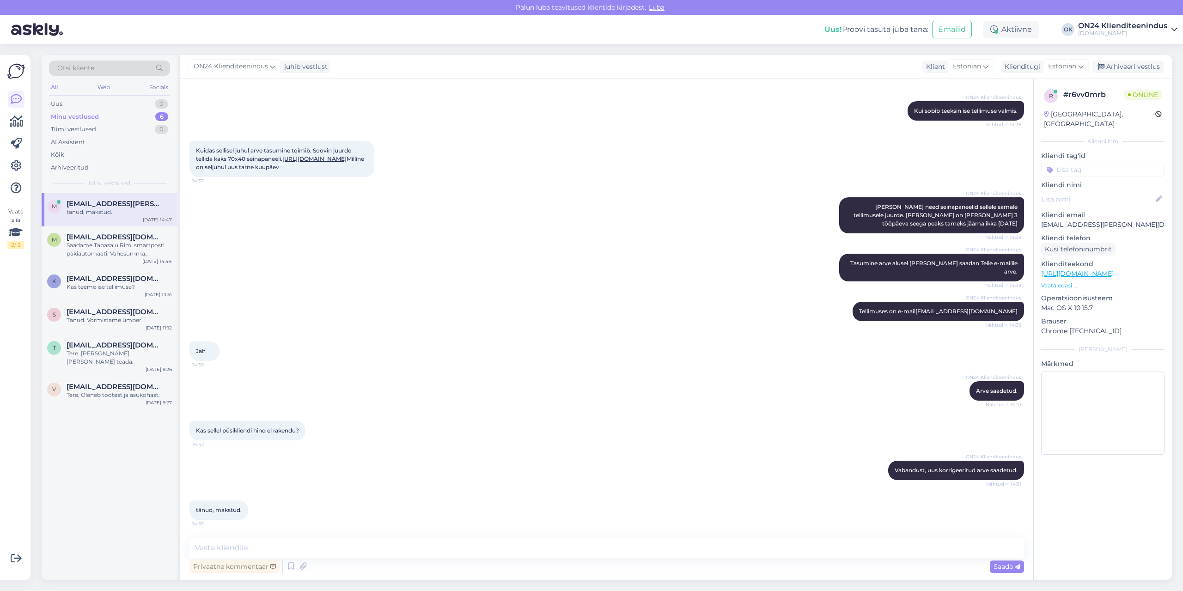
click at [112, 202] on span "[EMAIL_ADDRESS][PERSON_NAME][DOMAIN_NAME]" at bounding box center [115, 204] width 96 height 8
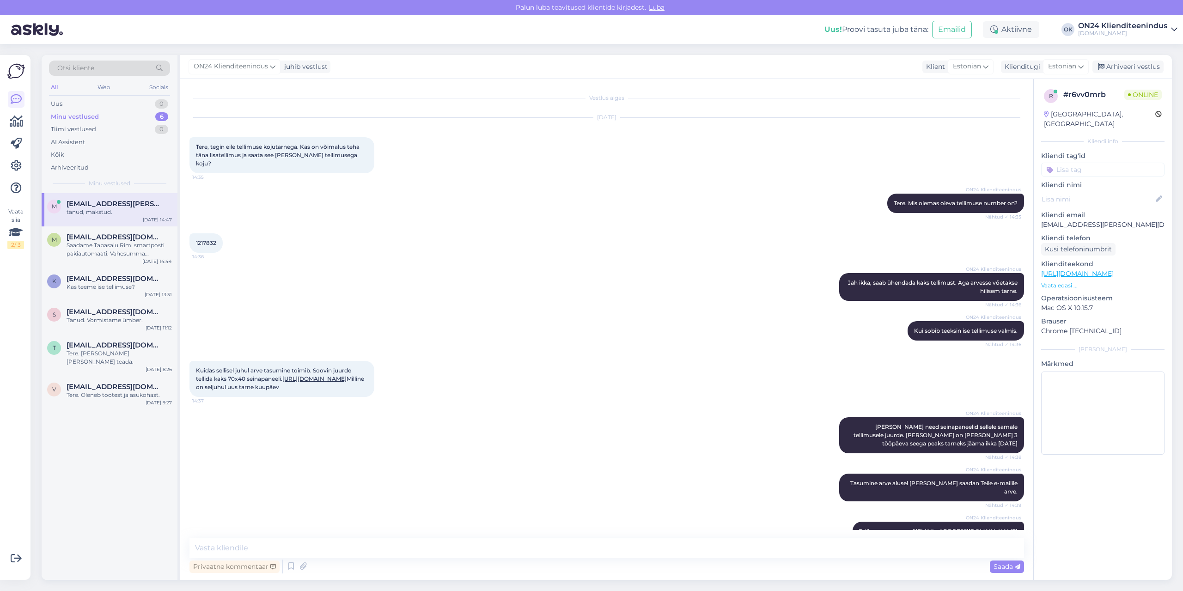
click at [206, 239] on span "1217832" at bounding box center [206, 242] width 20 height 7
copy div "1217832 14:36"
click at [453, 537] on div "Vestlus algas [DATE] Tere, tegin eile tellimuse kojutarnega. Kas on võimalus te…" at bounding box center [606, 329] width 853 height 501
click at [453, 539] on textarea at bounding box center [606, 547] width 834 height 19
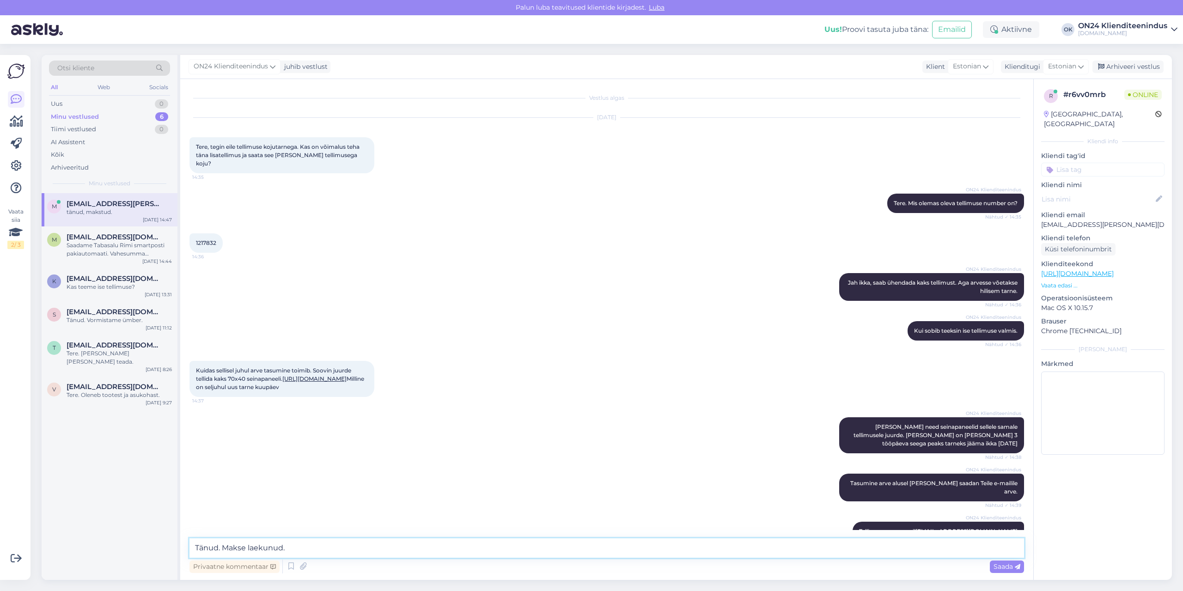
type textarea "Tänud. Makse laekunud."
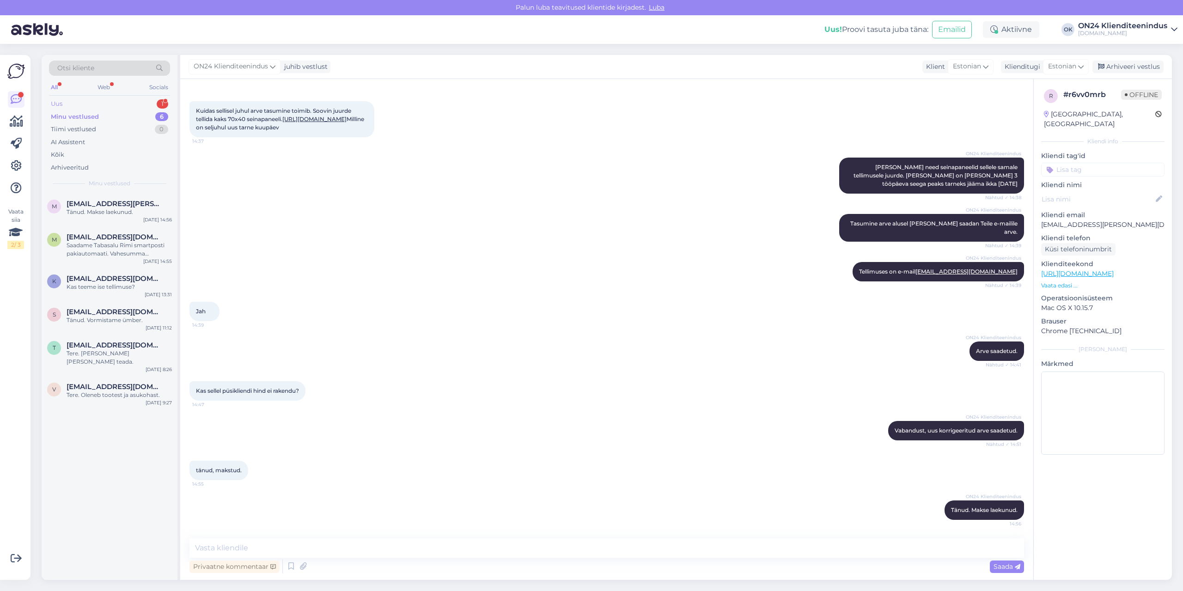
click at [100, 102] on div "Uus 1" at bounding box center [109, 103] width 121 height 13
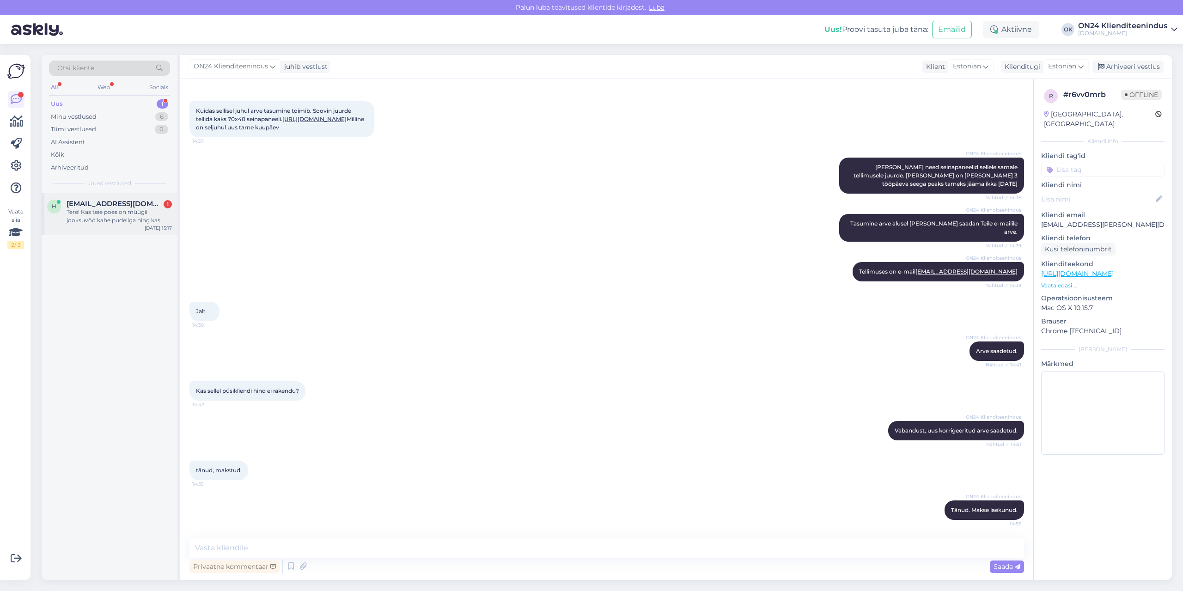
click at [116, 212] on div "Tere! Kas teie poes on müügil jooksuvöö kahe pudeliga ning kas [PERSON_NAME] ka…" at bounding box center [119, 216] width 105 height 17
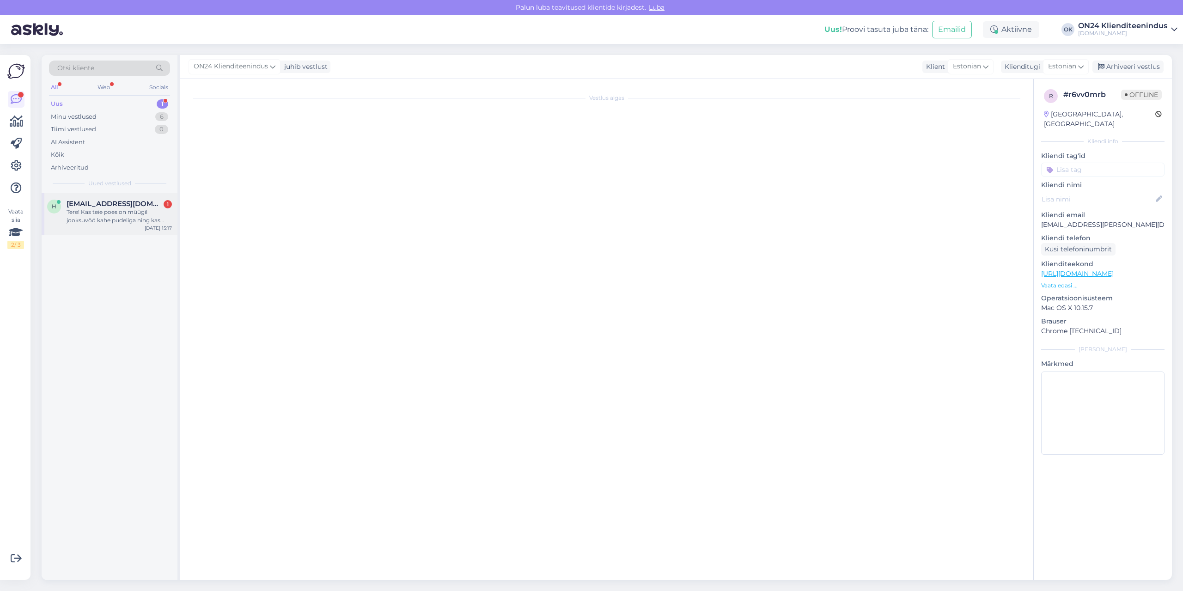
scroll to position [0, 0]
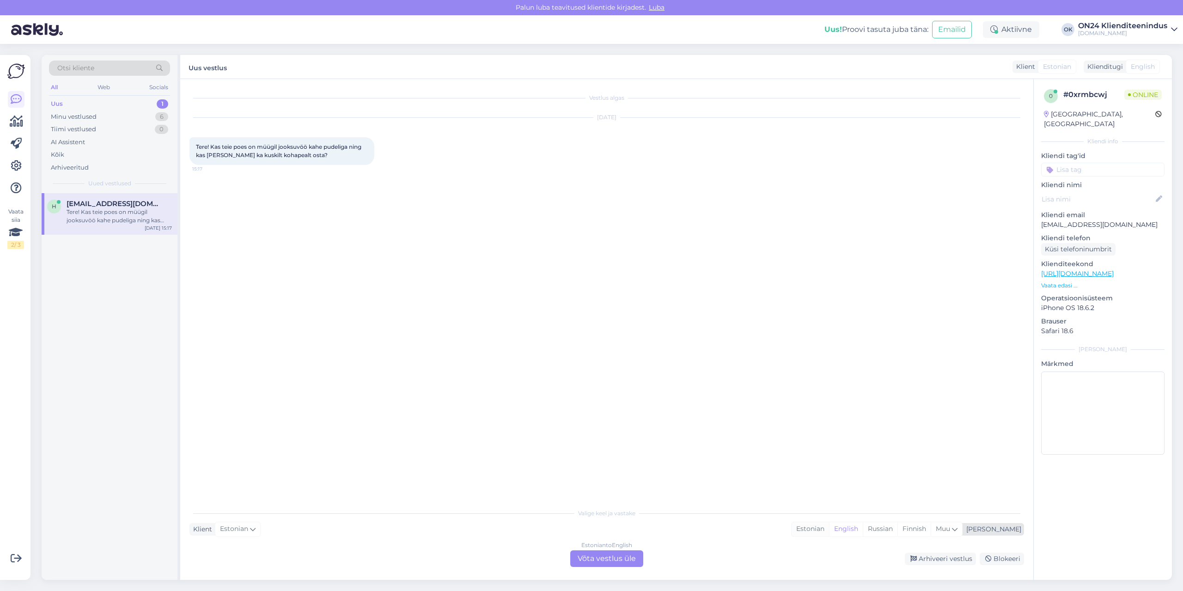
click at [829, 529] on div "Estonian" at bounding box center [809, 529] width 37 height 14
click at [607, 558] on div "Estonian to Estonian Võta vestlus üle" at bounding box center [606, 558] width 73 height 17
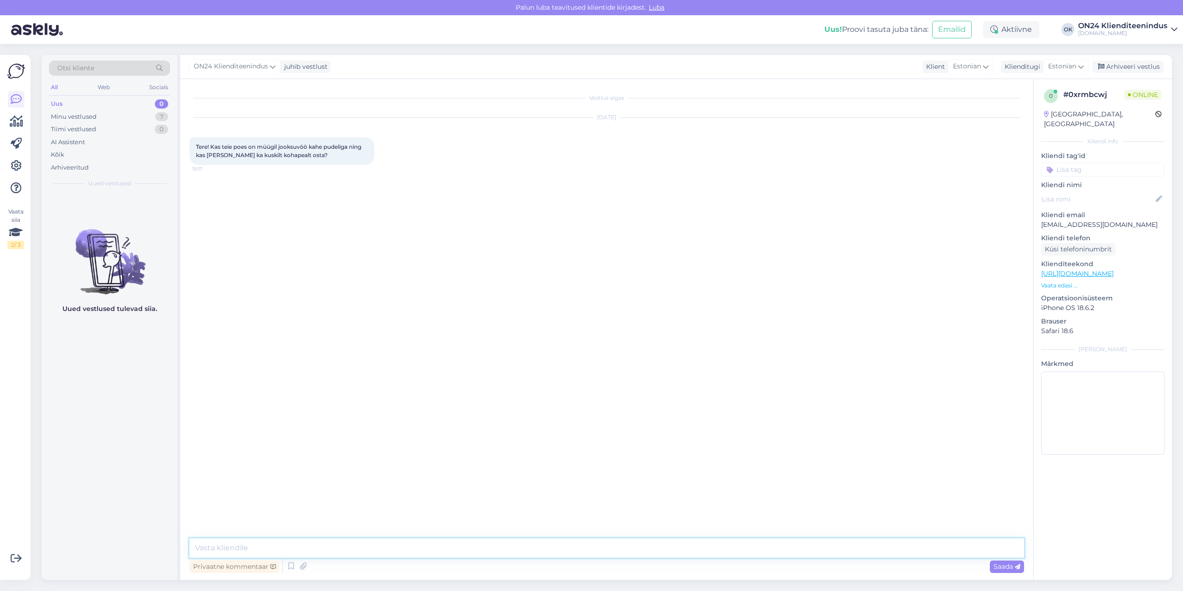
click at [607, 556] on textarea at bounding box center [606, 547] width 834 height 19
type textarea "Tere. Paraku meil sellist toodet ei ole müügis."
click at [105, 115] on div "Minu vestlused 7" at bounding box center [109, 116] width 121 height 13
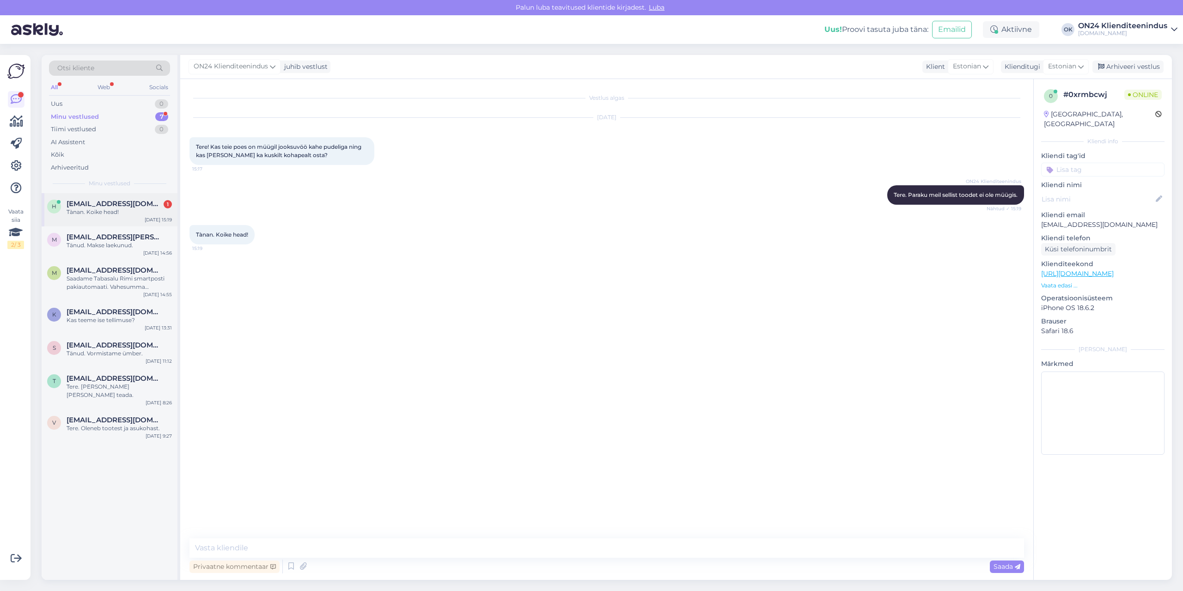
click at [105, 206] on span "[EMAIL_ADDRESS][DOMAIN_NAME]" at bounding box center [115, 204] width 96 height 8
click at [366, 544] on textarea at bounding box center [606, 547] width 834 height 19
type textarea "Teilegi."
